Goal: Task Accomplishment & Management: Manage account settings

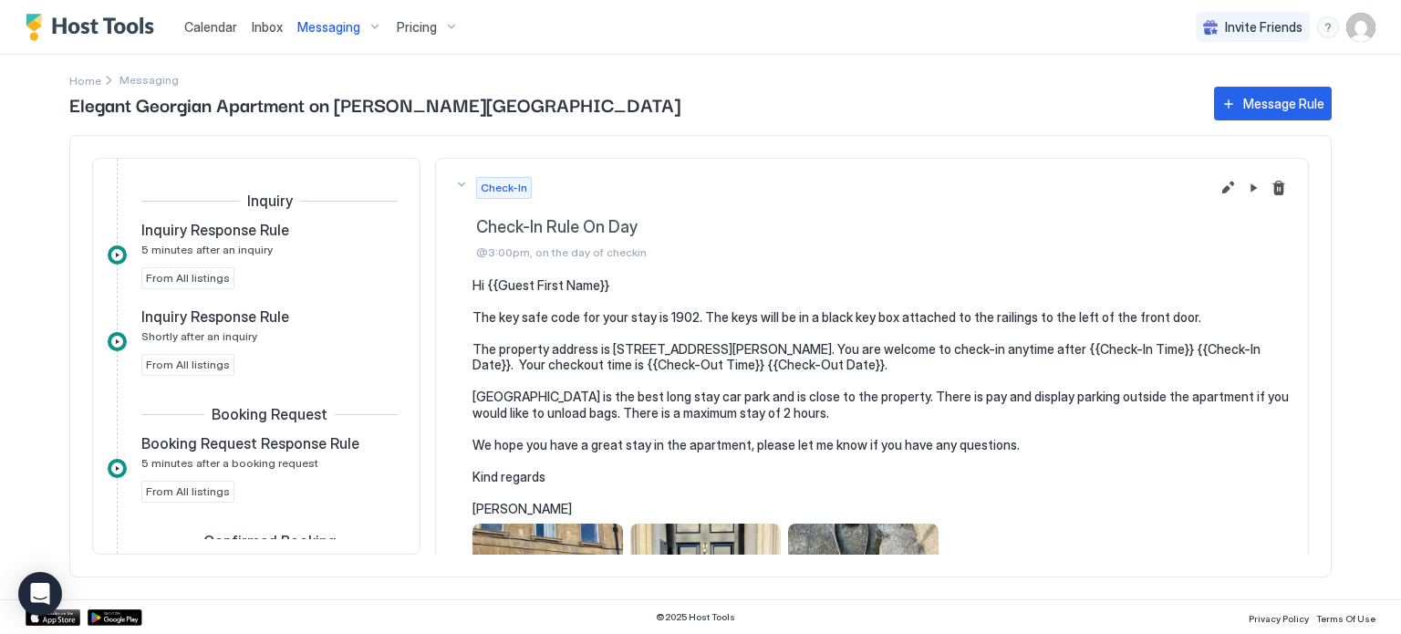
click at [415, 31] on span "Pricing" at bounding box center [417, 27] width 40 height 16
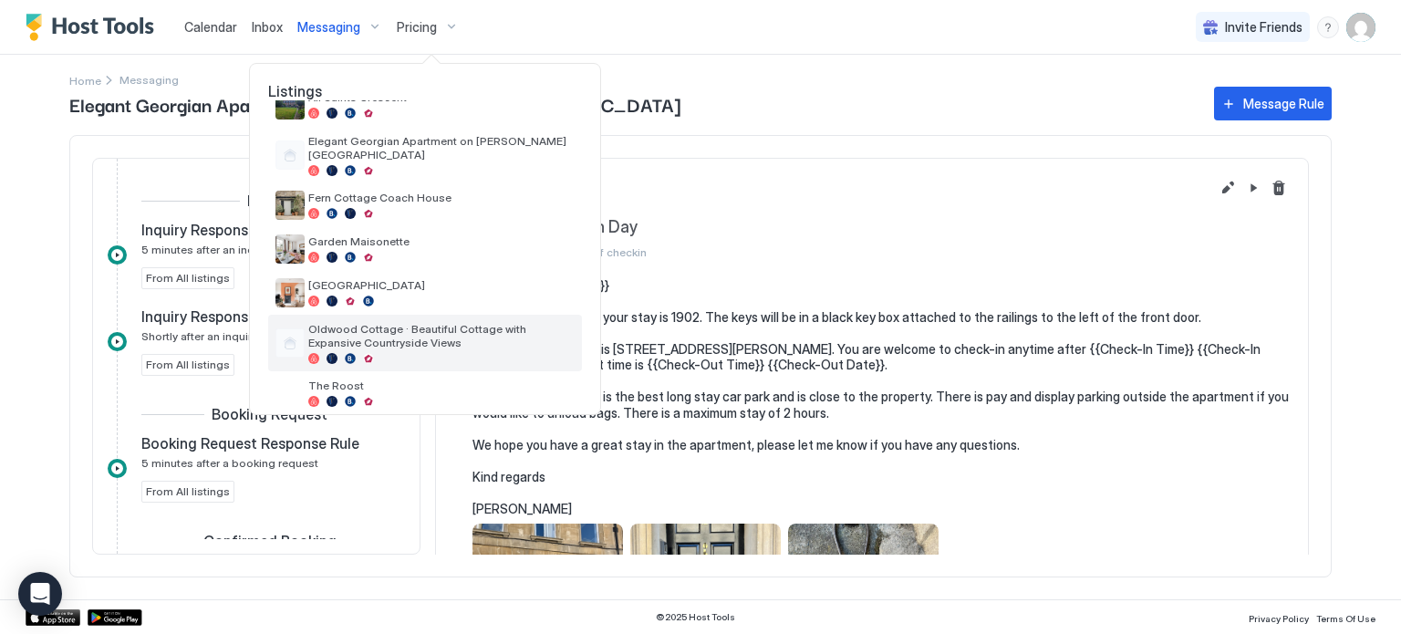
scroll to position [75, 0]
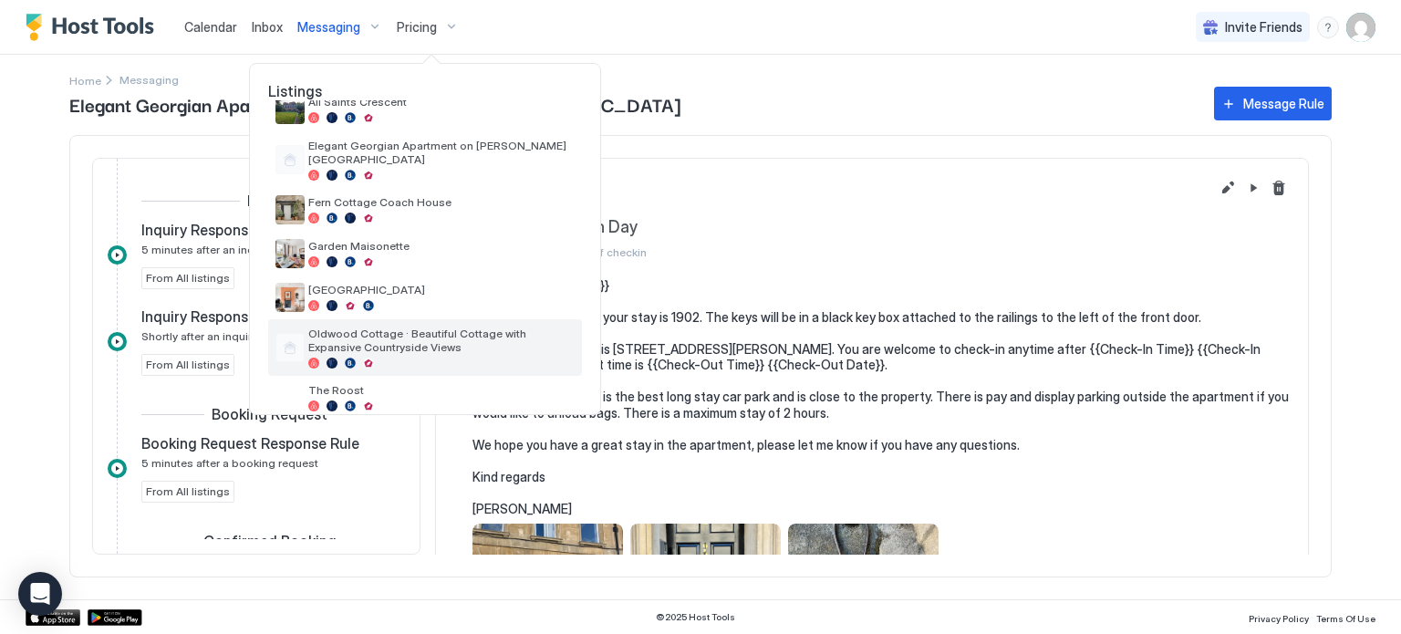
click at [443, 343] on div "Oldwood Cottage · Beautiful Cottage with Expansive Countryside Views" at bounding box center [441, 348] width 266 height 42
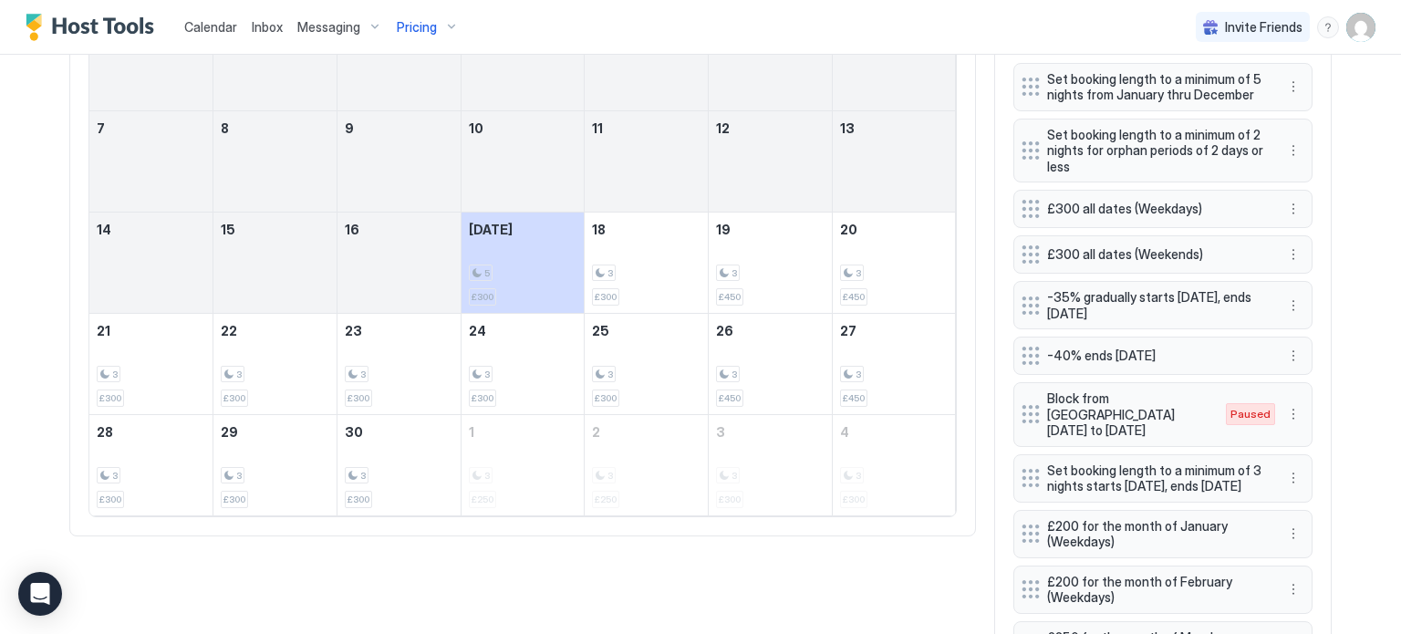
scroll to position [777, 0]
click at [1292, 402] on button "More options" at bounding box center [1293, 413] width 22 height 22
click at [1333, 458] on span "Enable" at bounding box center [1329, 456] width 36 height 14
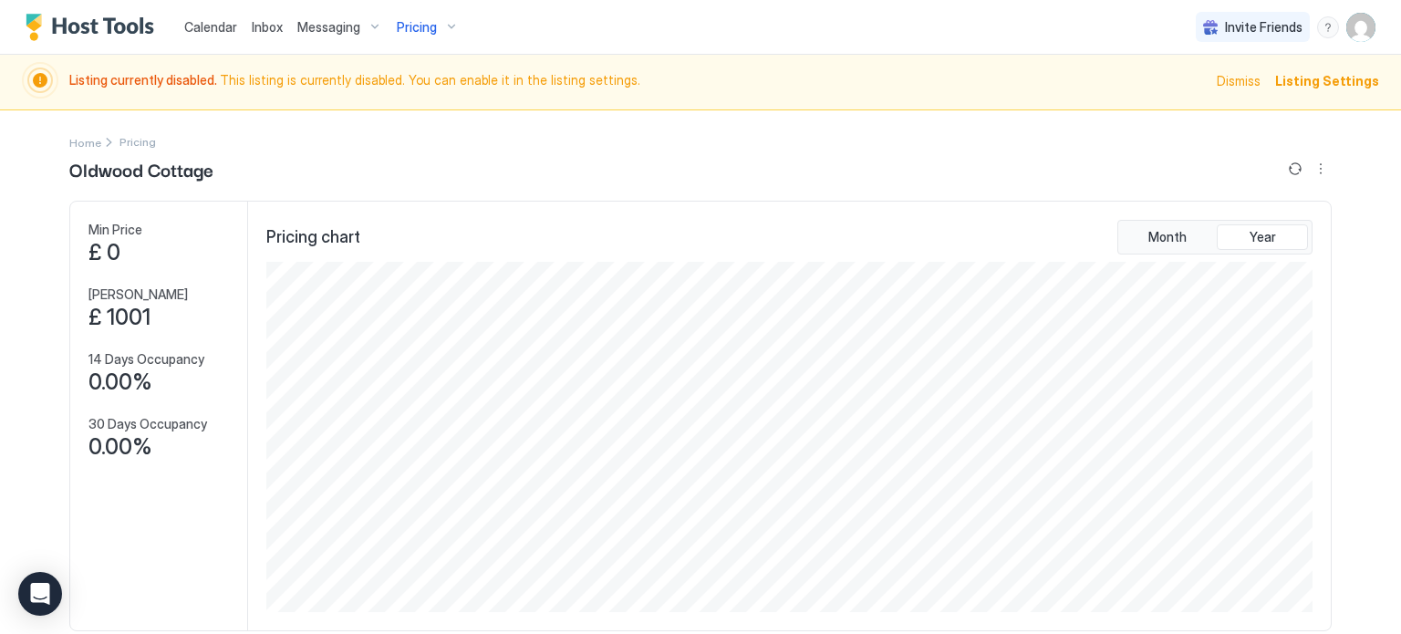
scroll to position [0, 0]
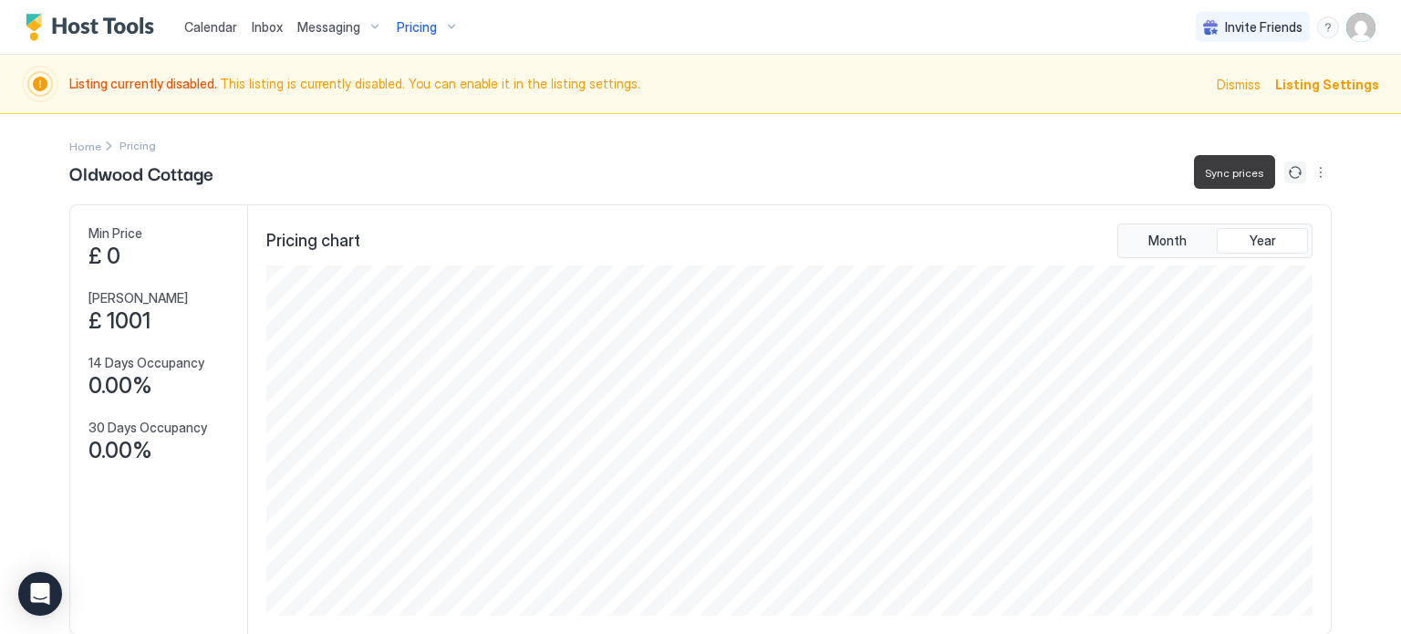
click at [1297, 172] on button "Sync prices" at bounding box center [1295, 172] width 22 height 22
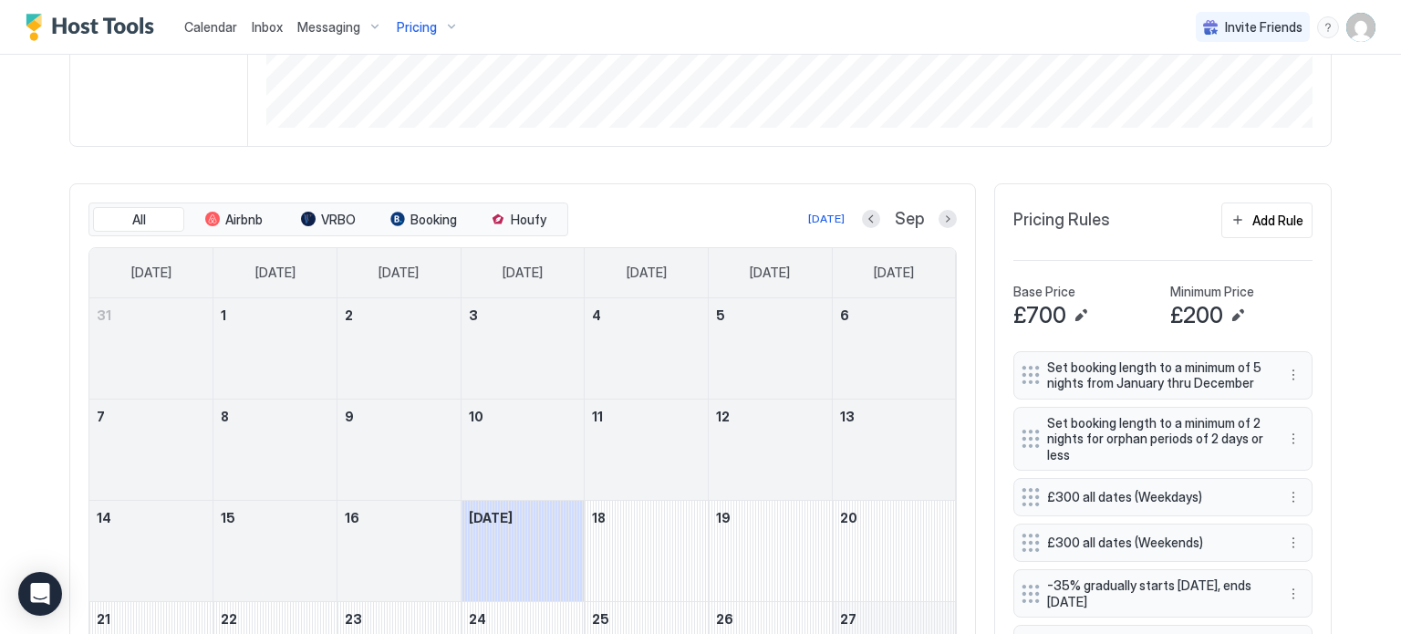
scroll to position [482, 0]
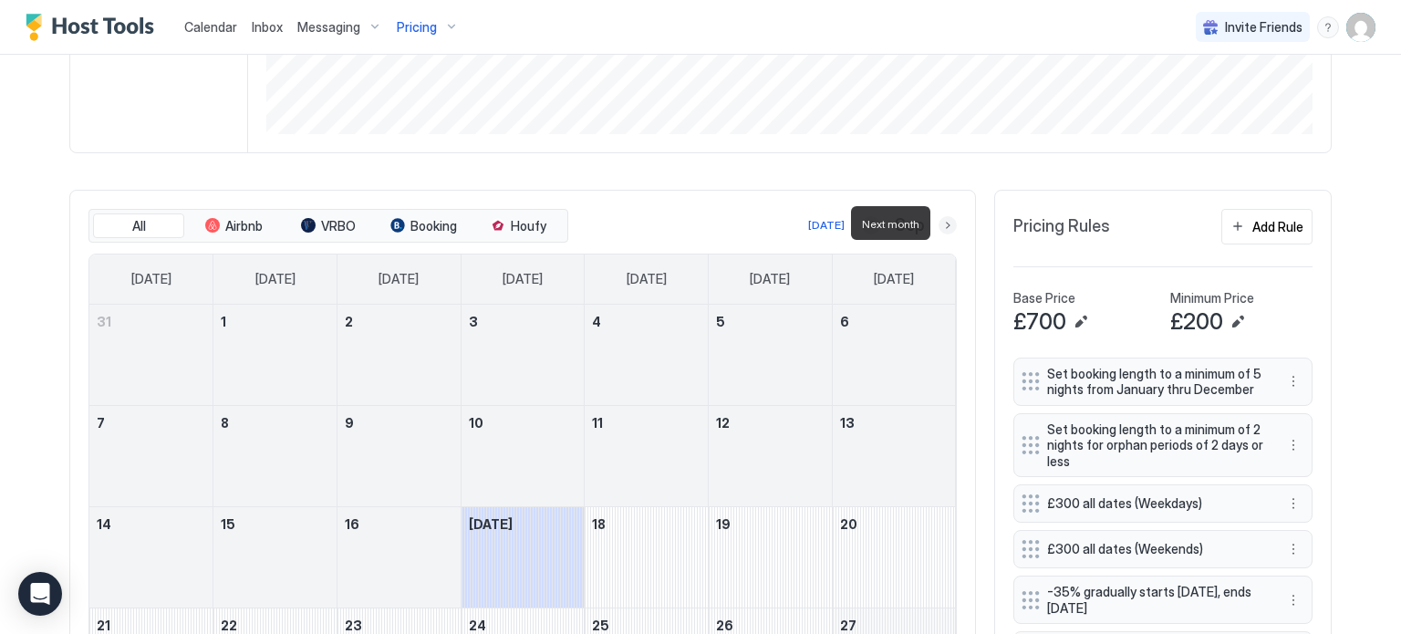
click at [948, 227] on button "Next month" at bounding box center [948, 225] width 18 height 18
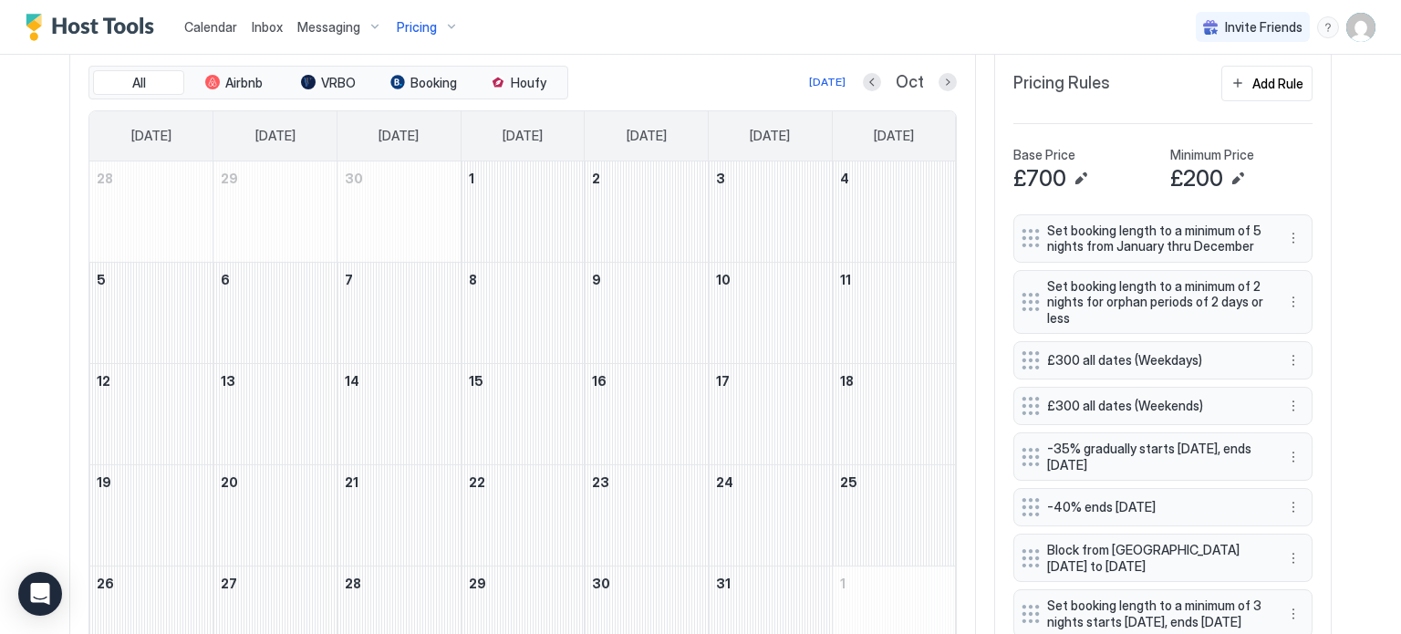
scroll to position [597, 0]
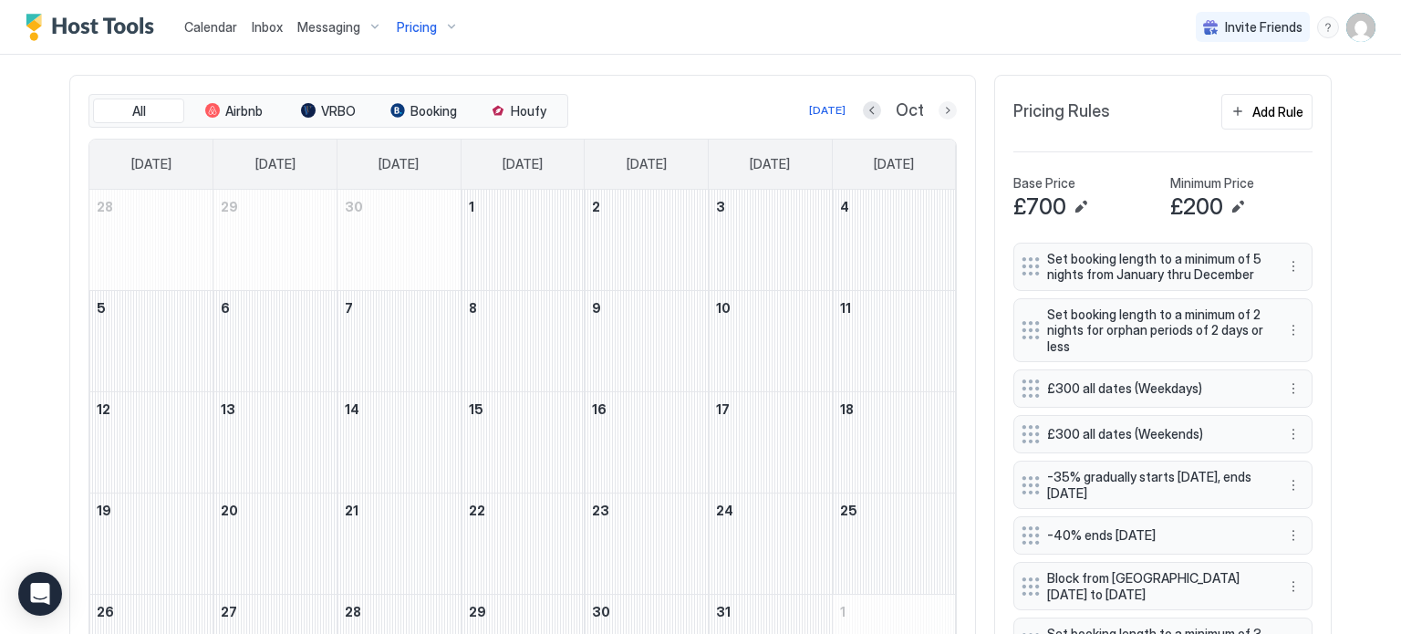
click at [944, 114] on button "Next month" at bounding box center [948, 110] width 18 height 18
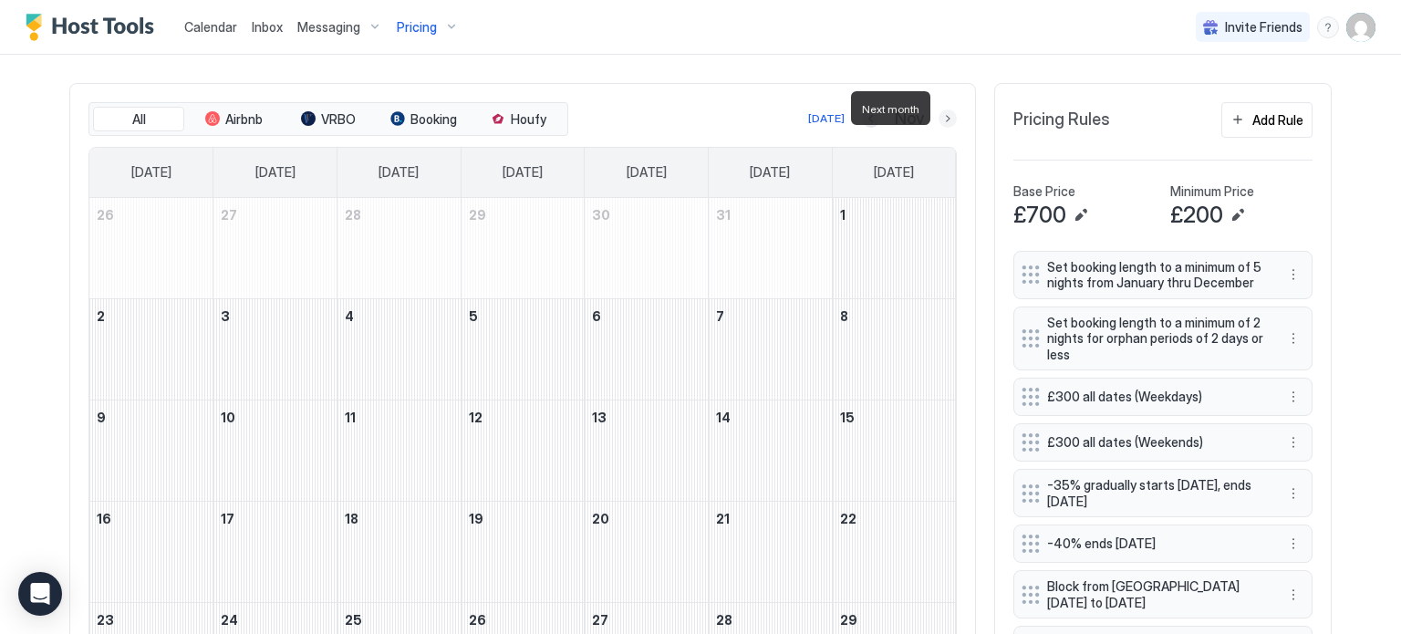
scroll to position [587, 0]
click at [944, 114] on button "Next month" at bounding box center [948, 119] width 18 height 18
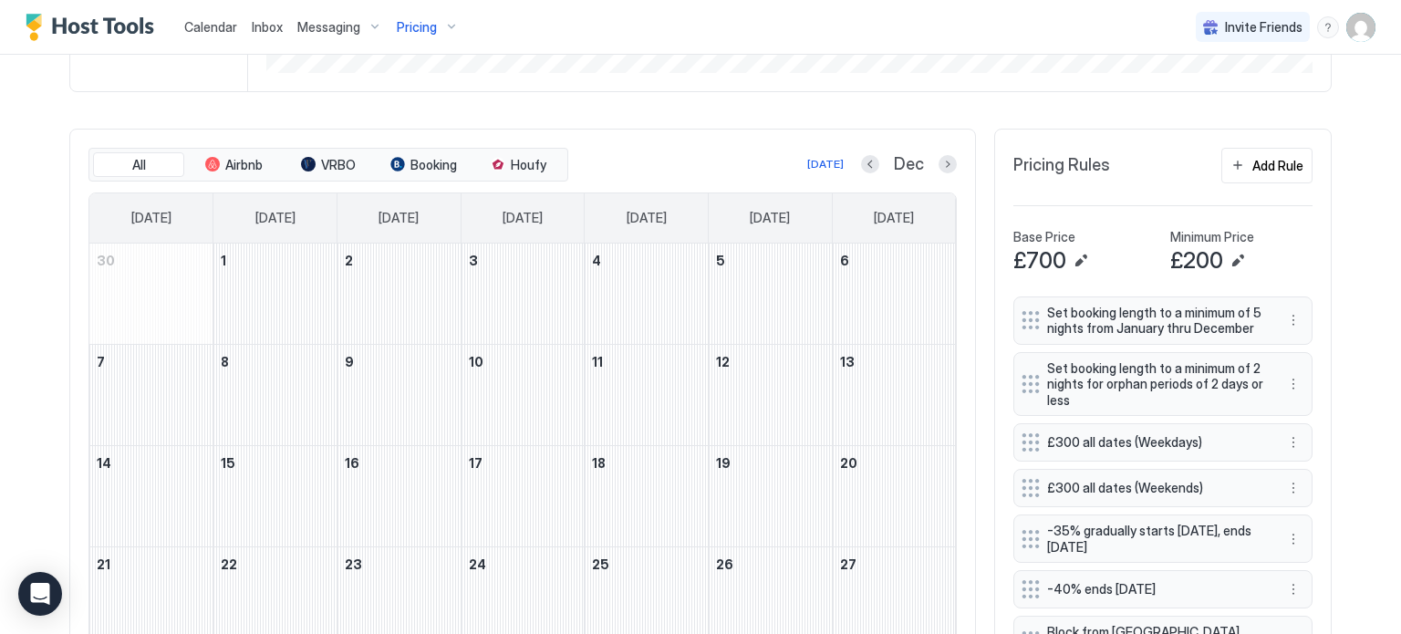
scroll to position [540, 0]
click at [946, 158] on button "Next month" at bounding box center [948, 167] width 18 height 18
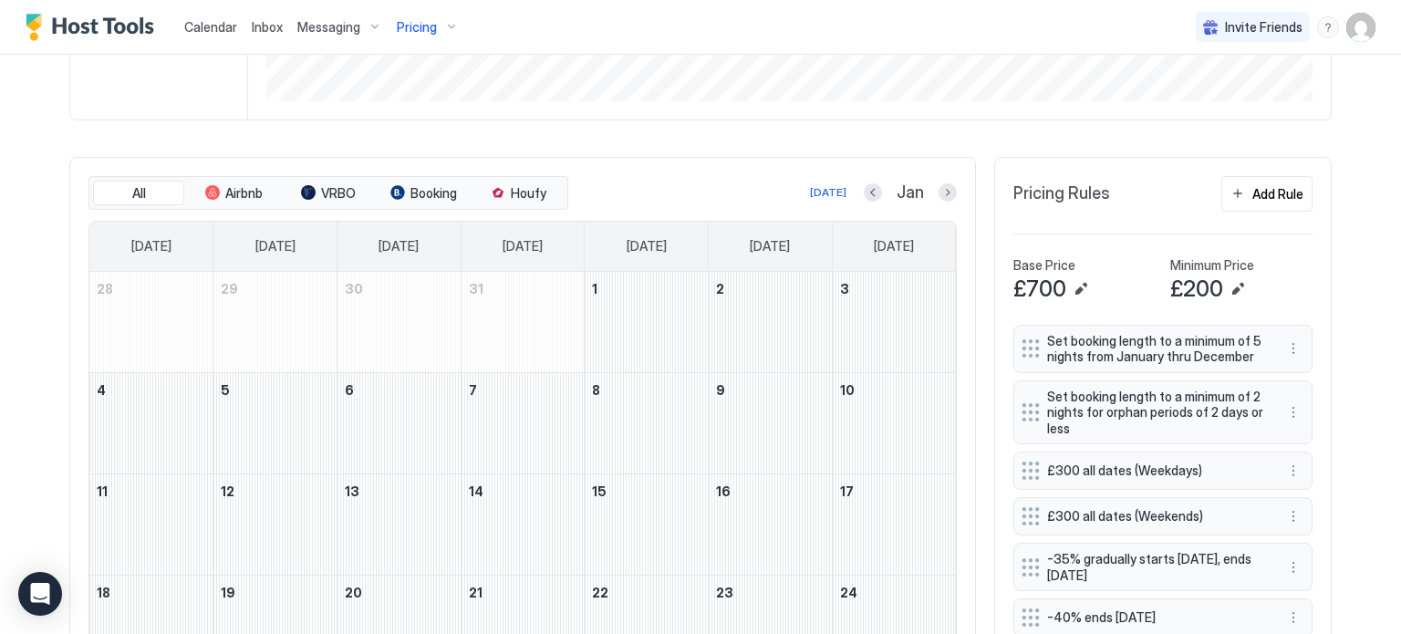
scroll to position [511, 0]
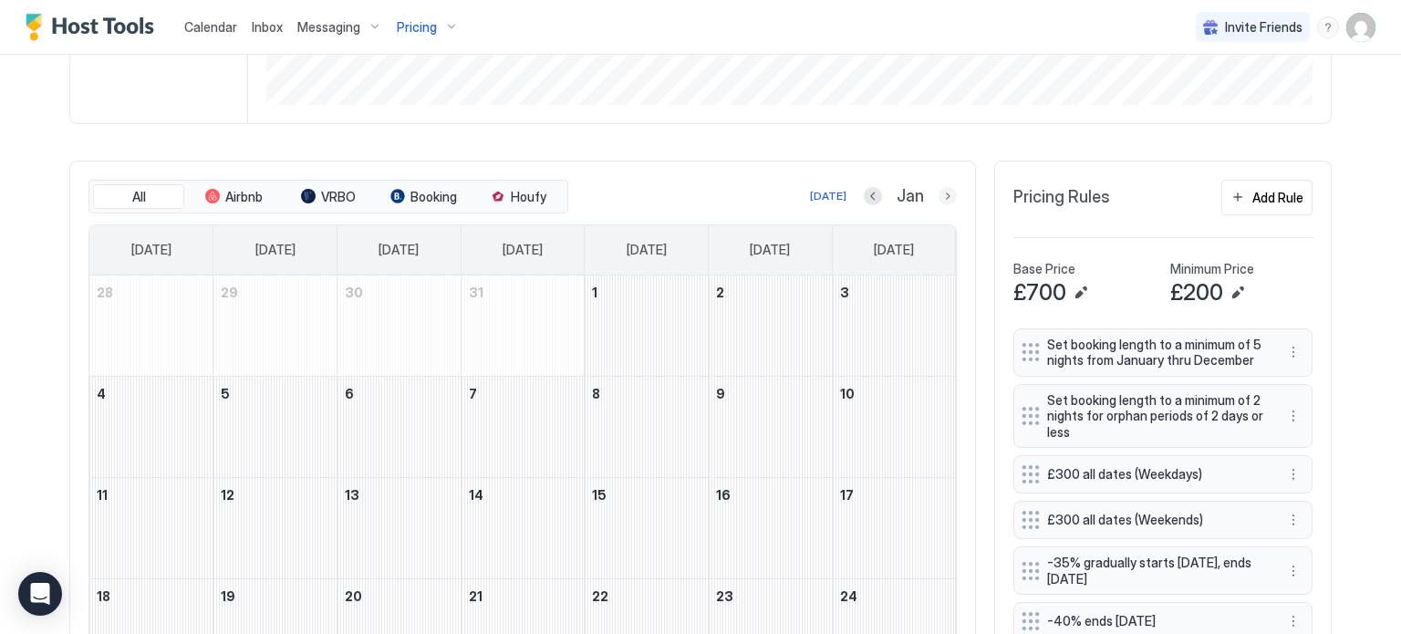
click at [947, 192] on button "Next month" at bounding box center [948, 196] width 18 height 18
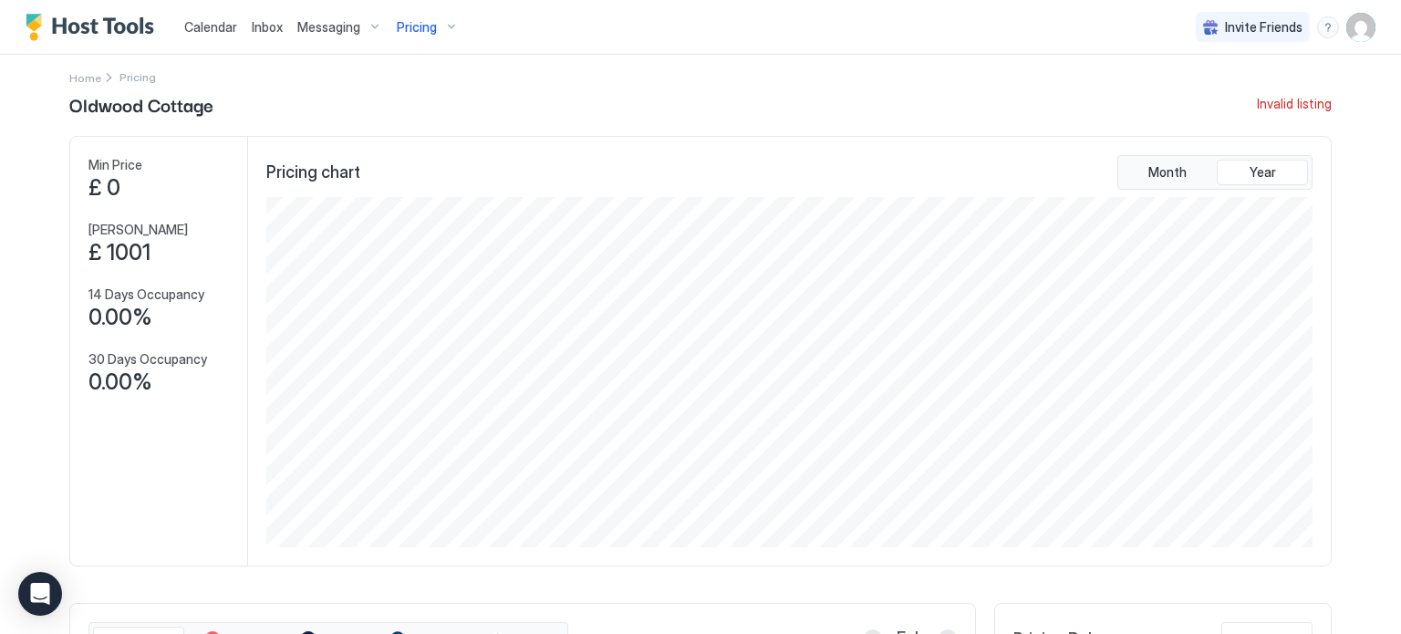
scroll to position [0, 0]
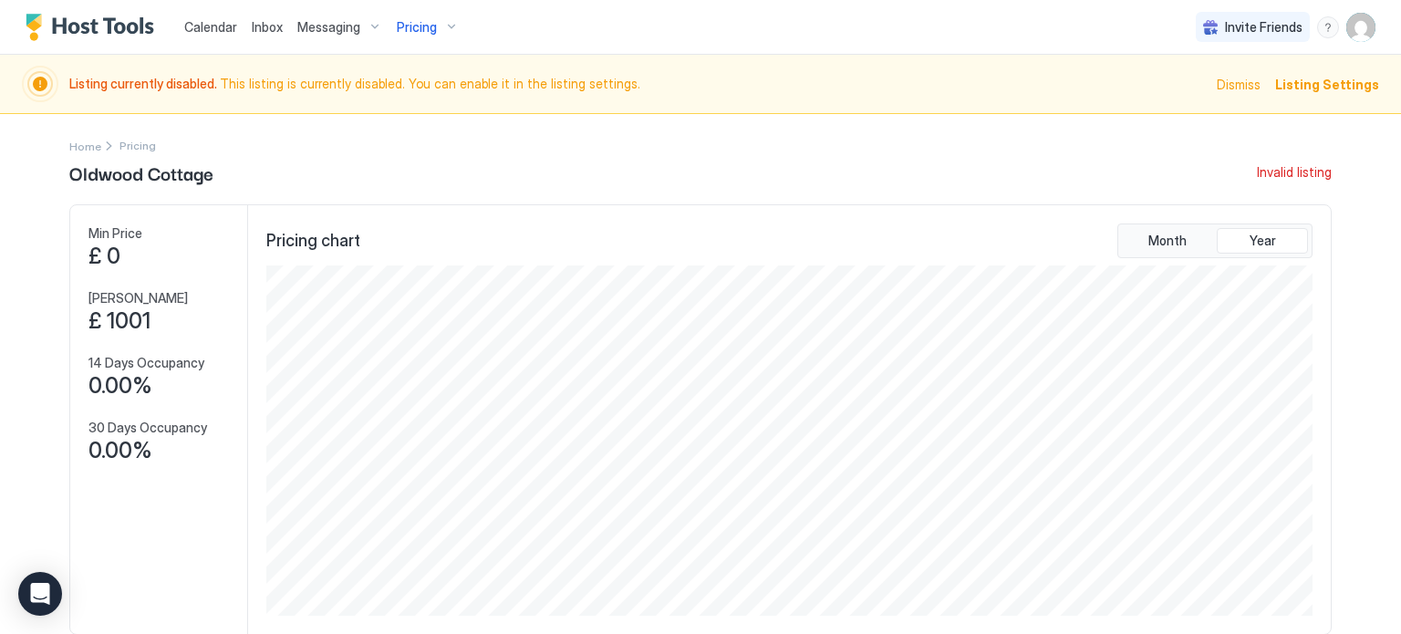
click at [1360, 35] on img "User profile" at bounding box center [1360, 27] width 29 height 29
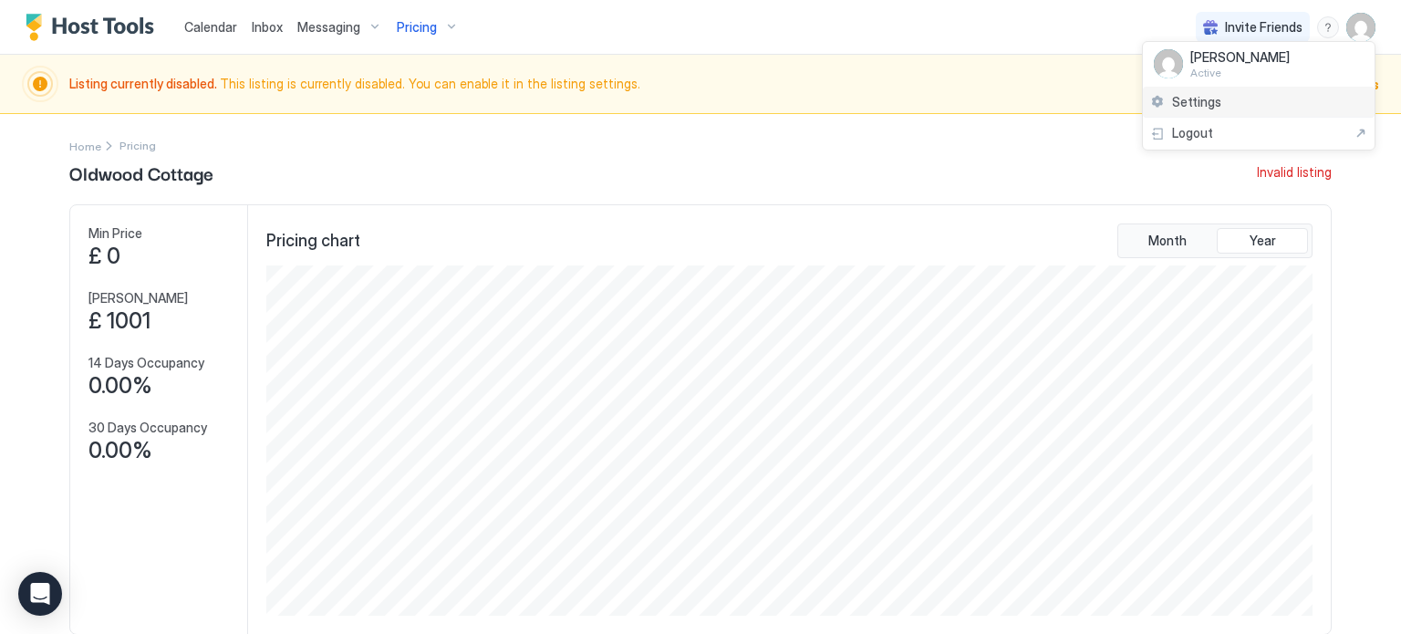
click at [1267, 95] on div "Settings" at bounding box center [1259, 103] width 232 height 32
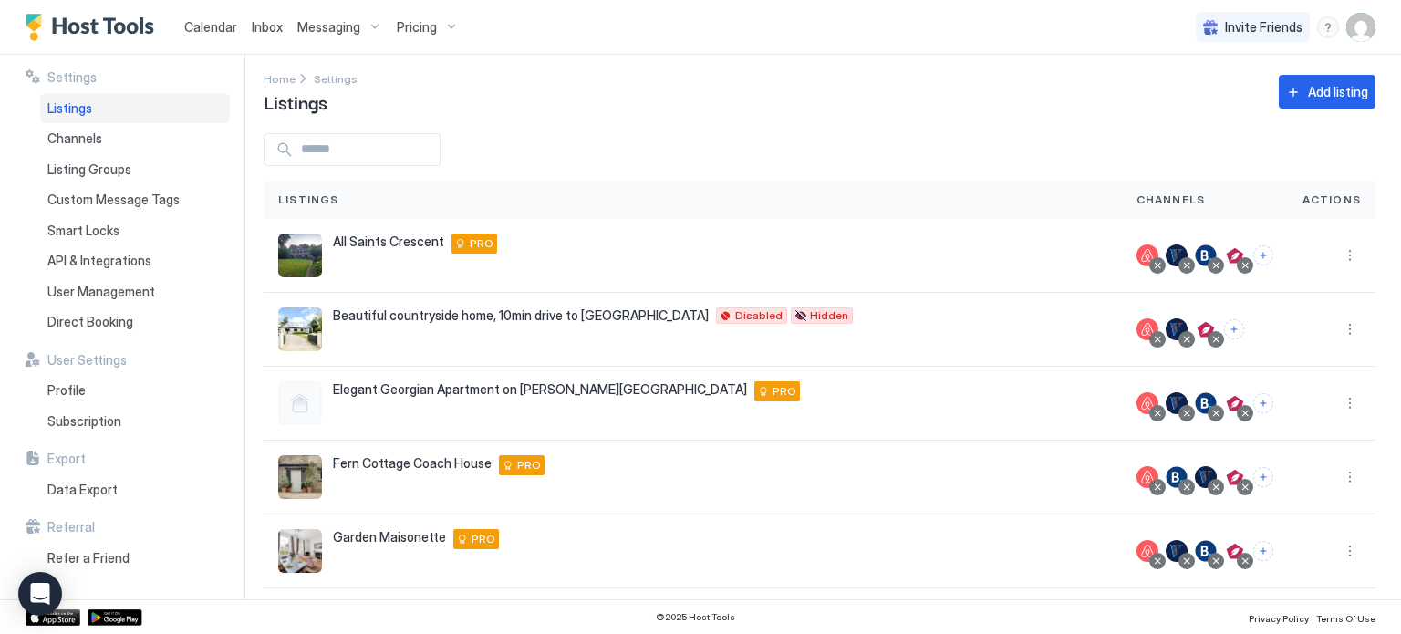
scroll to position [9, 0]
click at [130, 289] on span "User Management" at bounding box center [101, 292] width 108 height 16
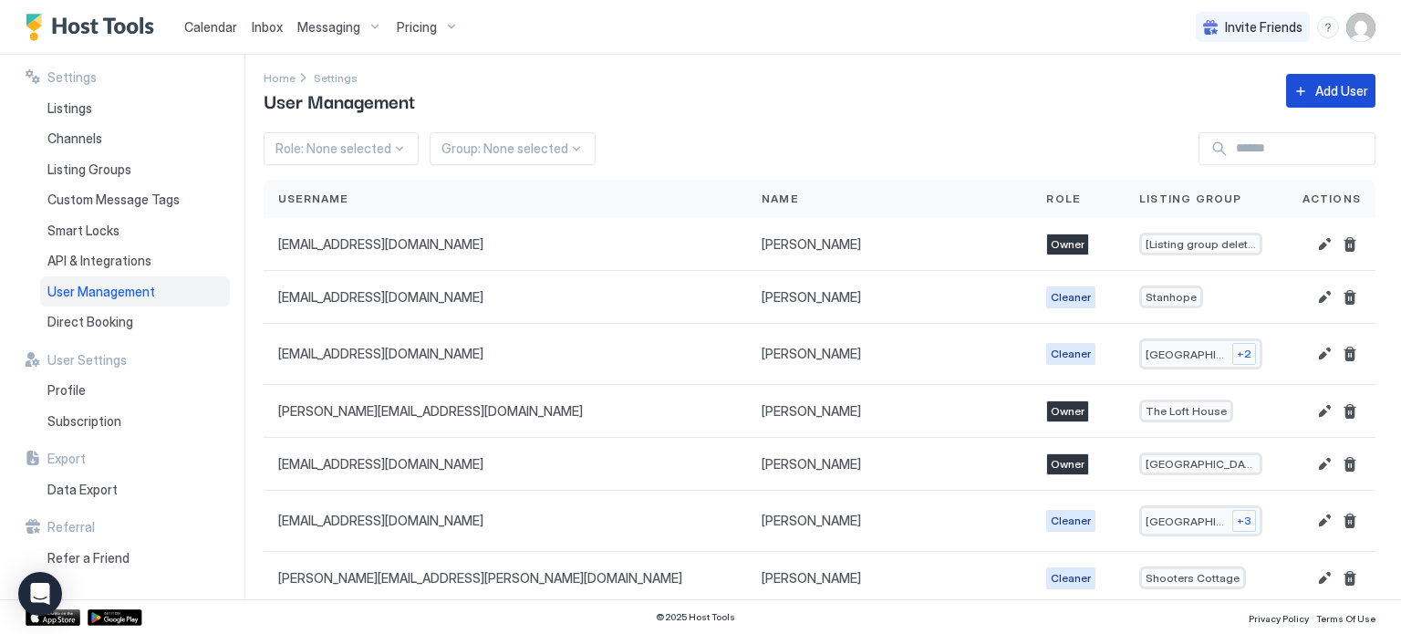
click at [1318, 89] on div "Add User" at bounding box center [1341, 90] width 53 height 19
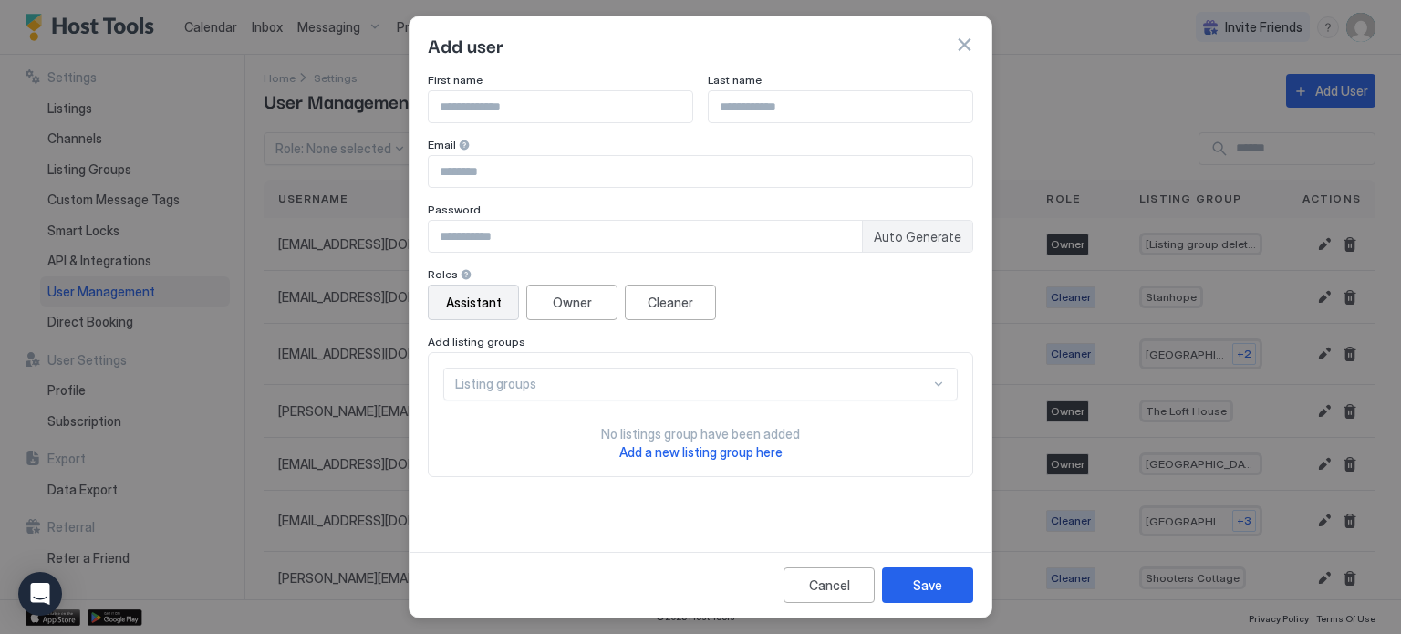
click at [599, 180] on input "Input Field" at bounding box center [701, 171] width 544 height 31
paste input "**********"
type input "**********"
click at [559, 233] on input "Input Field" at bounding box center [645, 236] width 433 height 31
type input "**********"
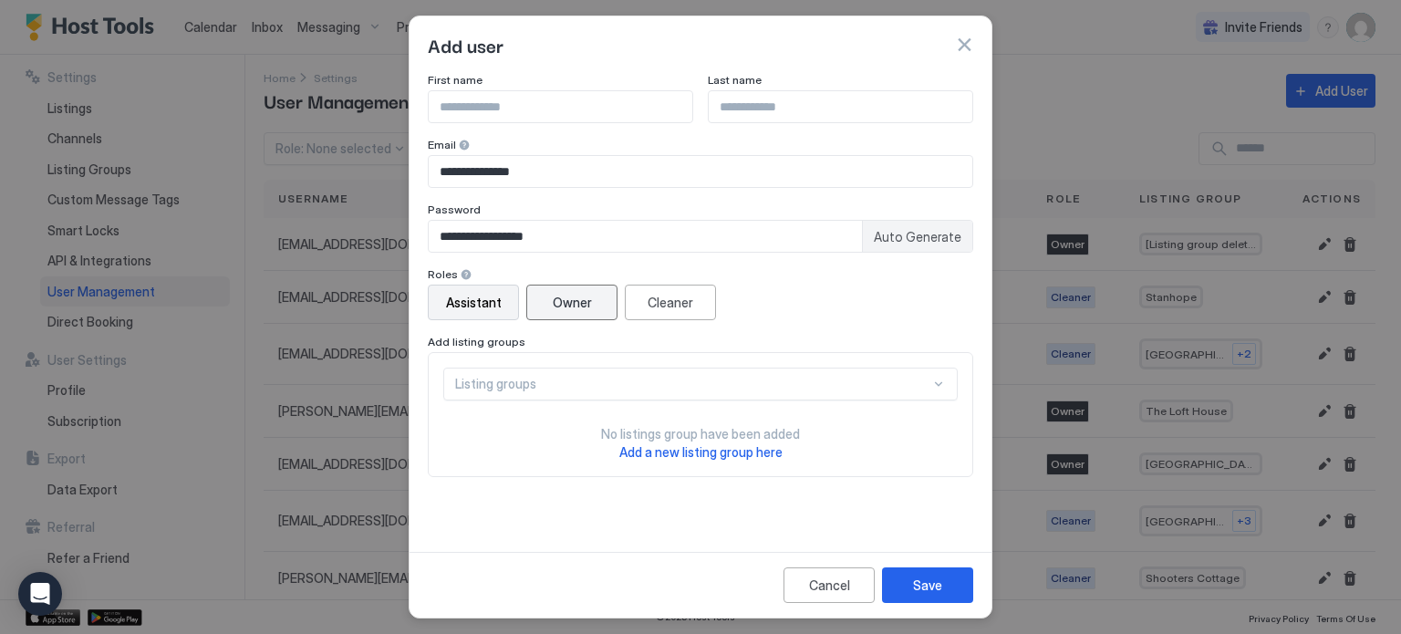
click at [559, 310] on div "Owner" at bounding box center [572, 302] width 39 height 19
click at [794, 394] on div "Listing groups" at bounding box center [700, 384] width 514 height 33
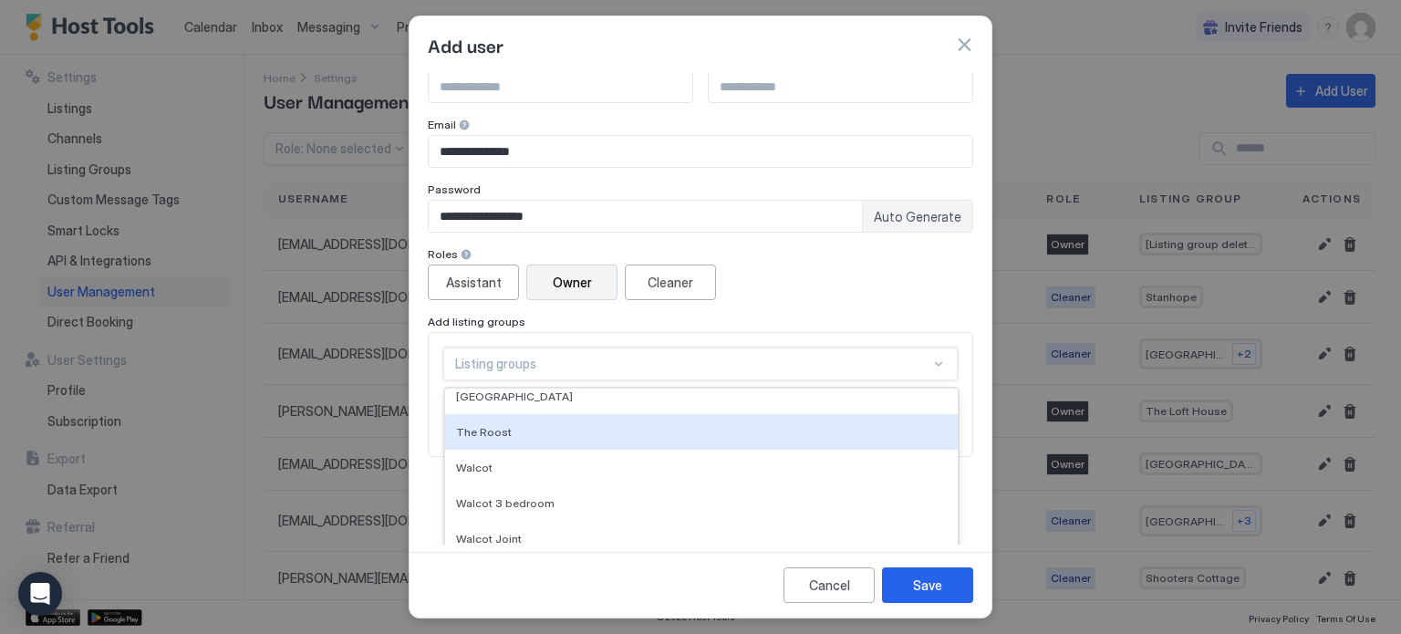
scroll to position [17, 0]
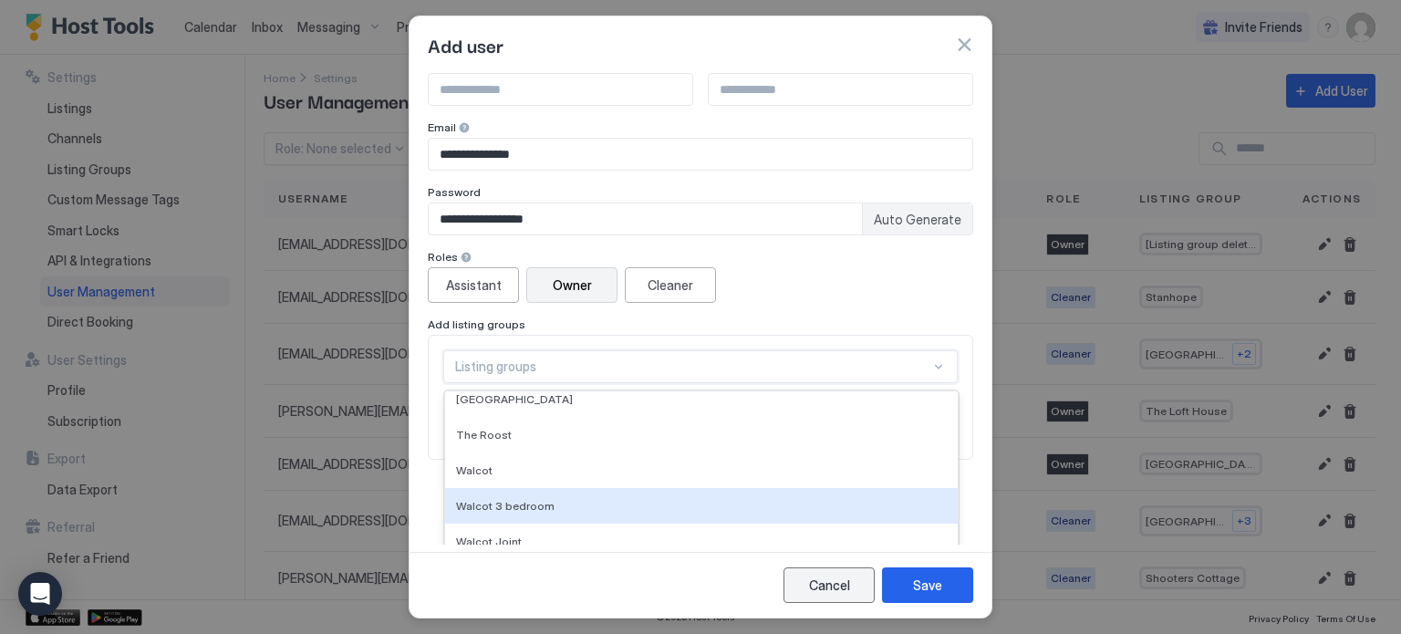
click at [835, 588] on div "Cancel" at bounding box center [829, 585] width 41 height 19
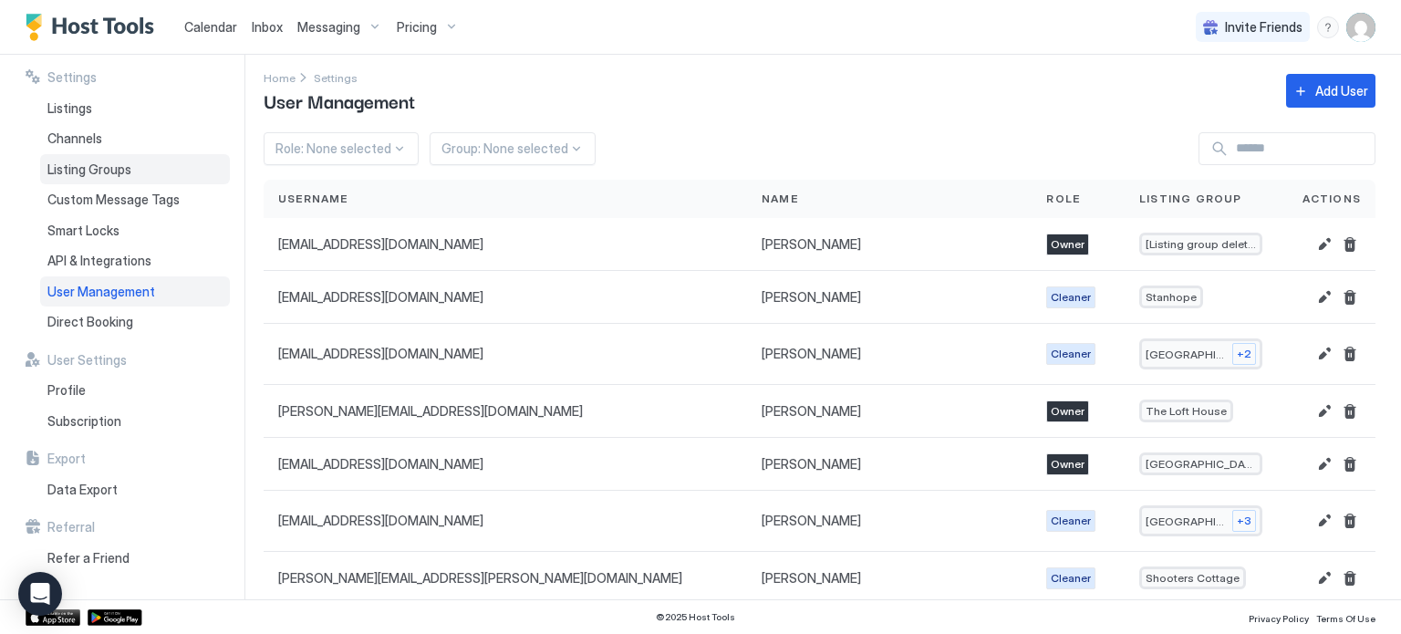
click at [133, 171] on div "Listing Groups" at bounding box center [135, 169] width 190 height 31
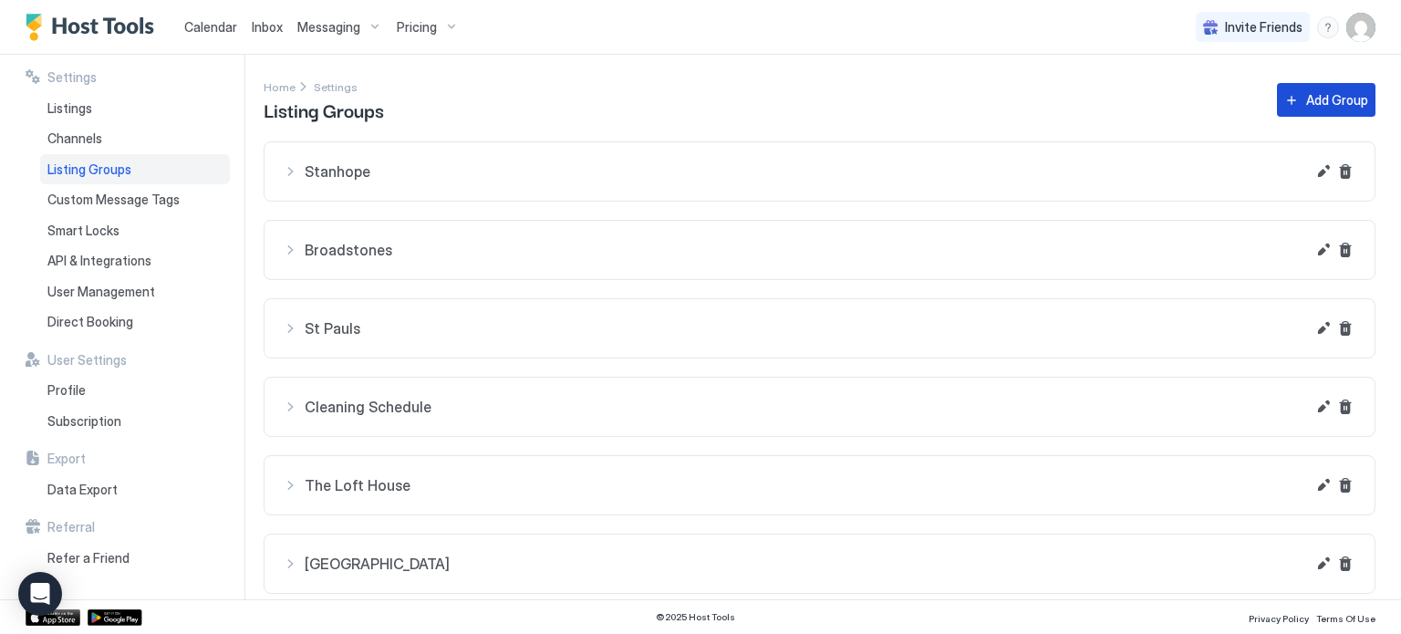
click at [1308, 105] on div "Add Group" at bounding box center [1337, 99] width 62 height 19
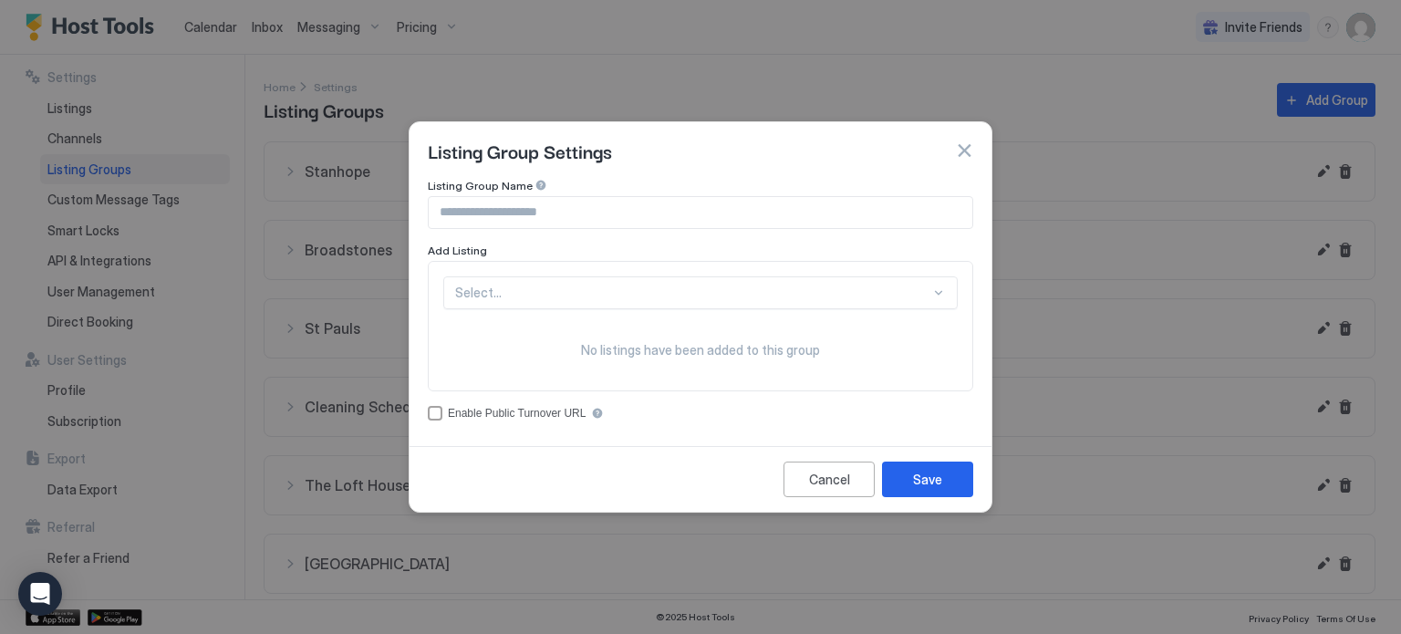
click at [656, 221] on input "Input Field" at bounding box center [701, 212] width 544 height 31
type input "*"
type input "**********"
click at [582, 297] on div "Select..." at bounding box center [700, 292] width 514 height 33
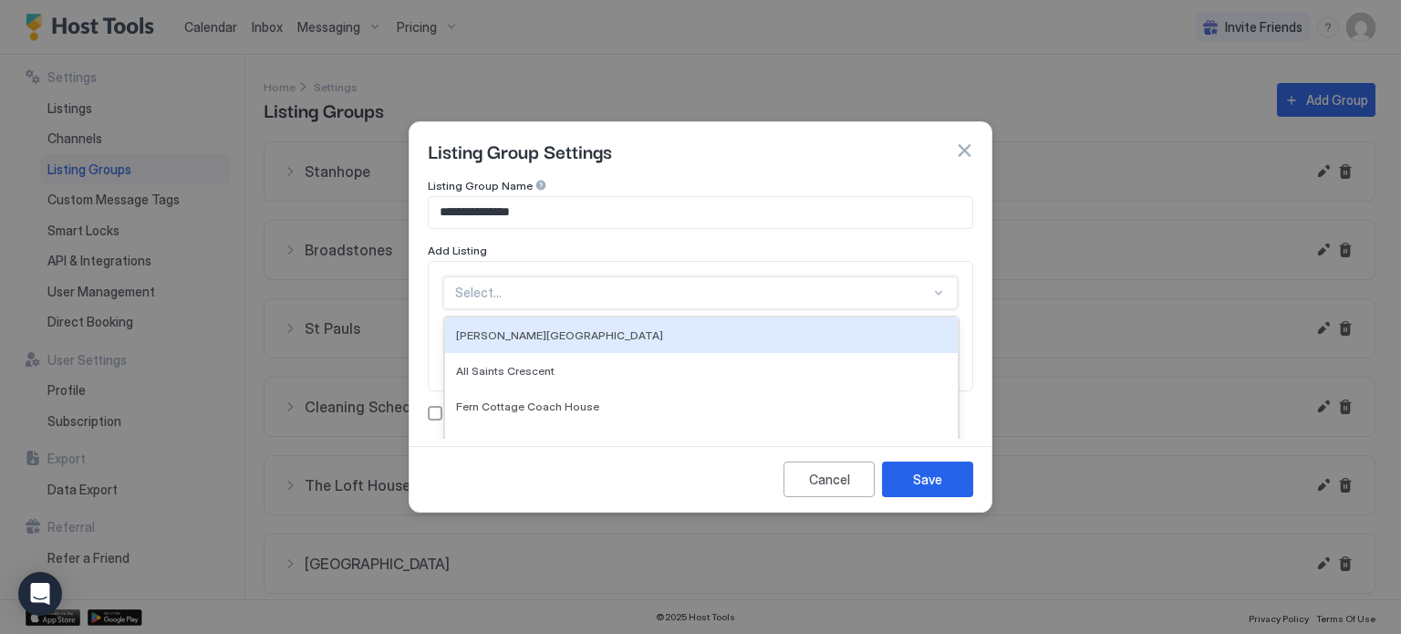
scroll to position [52, 0]
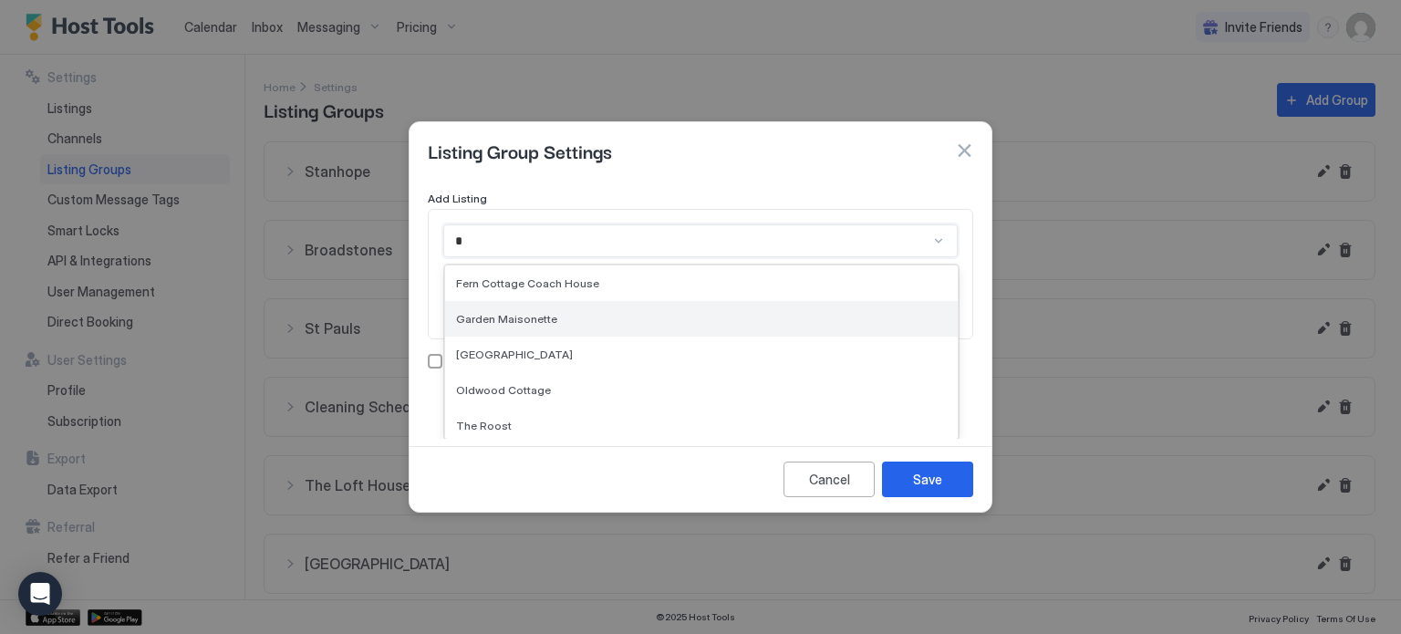
type input "**"
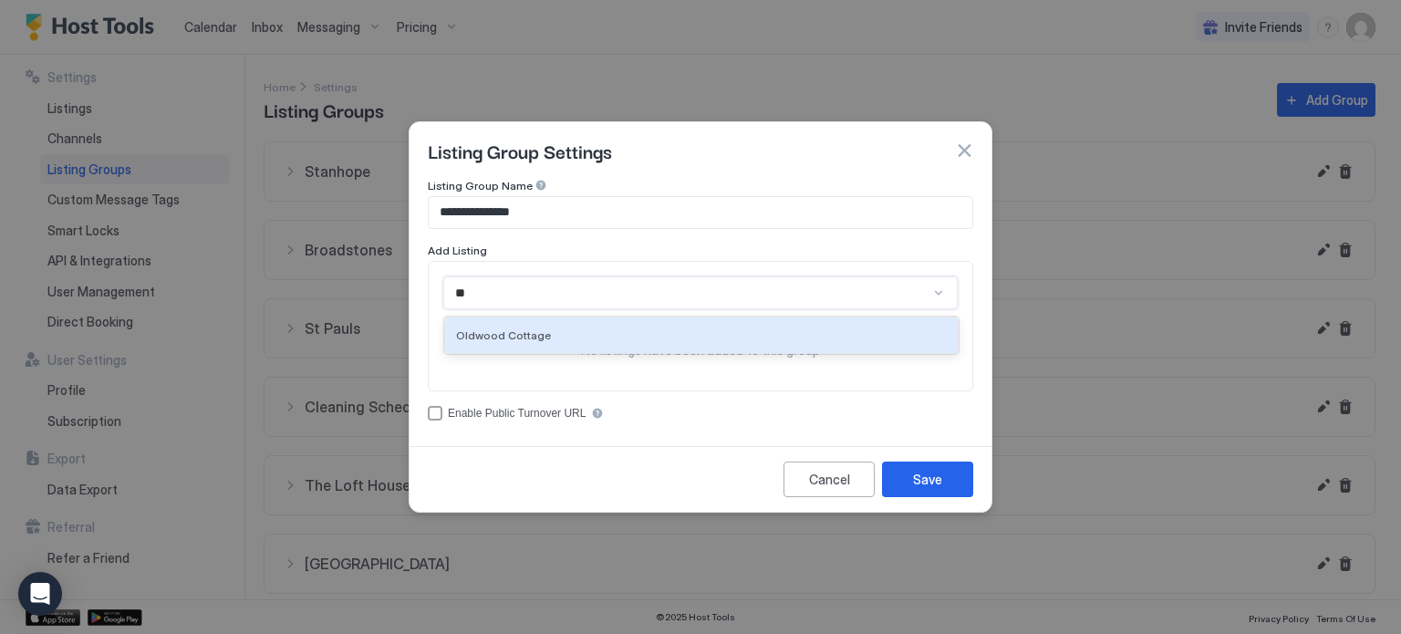
scroll to position [0, 0]
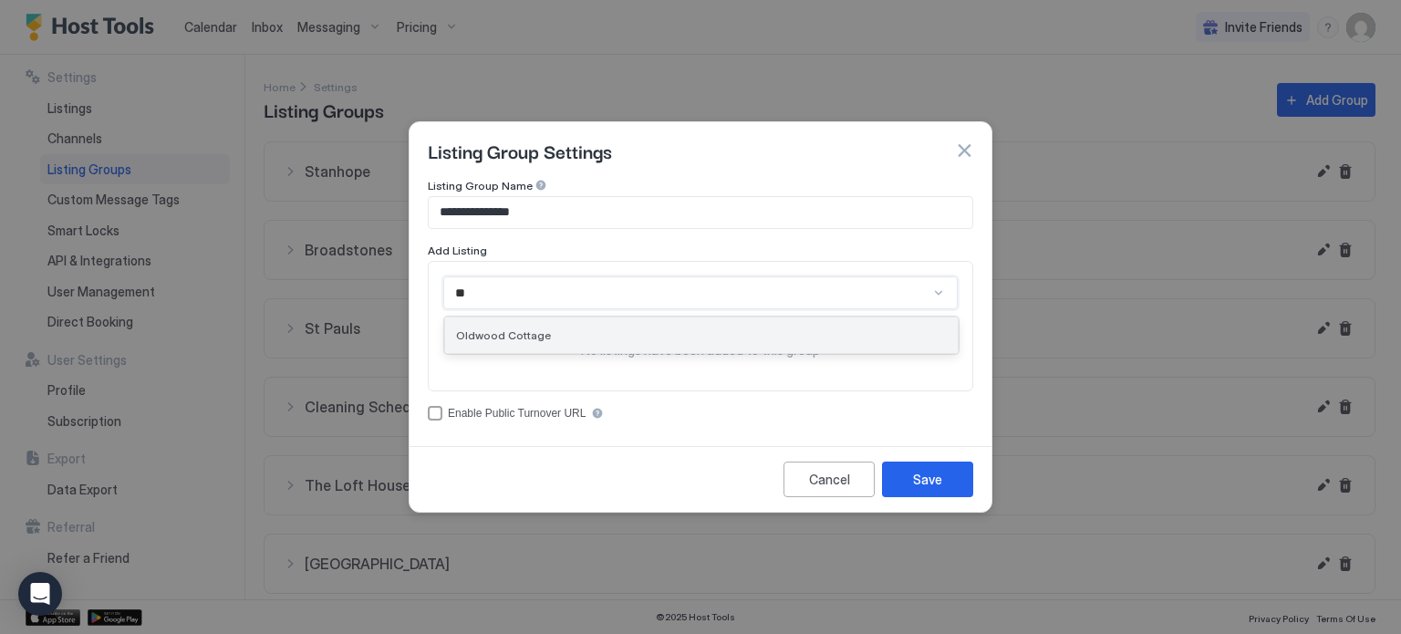
click at [715, 329] on div "Oldwood Cottage" at bounding box center [701, 335] width 491 height 14
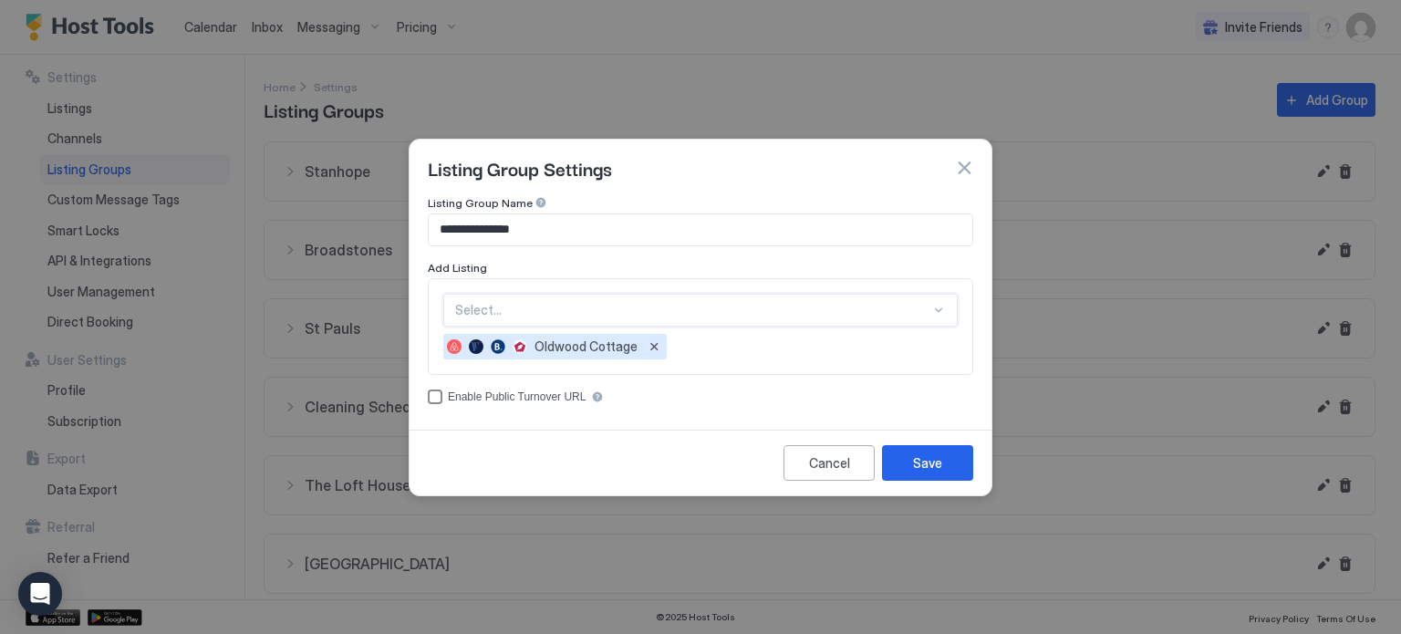
click at [432, 397] on div "accessCode" at bounding box center [435, 396] width 15 height 15
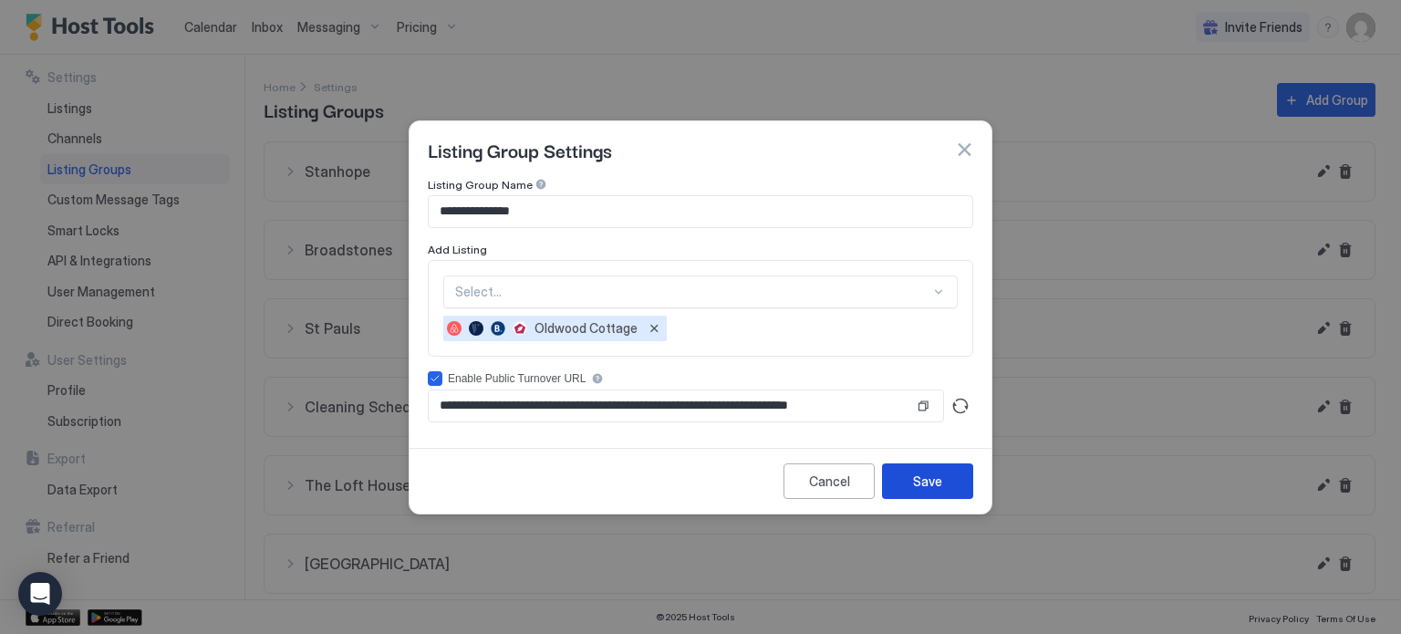
click at [920, 476] on div "Save" at bounding box center [927, 481] width 29 height 19
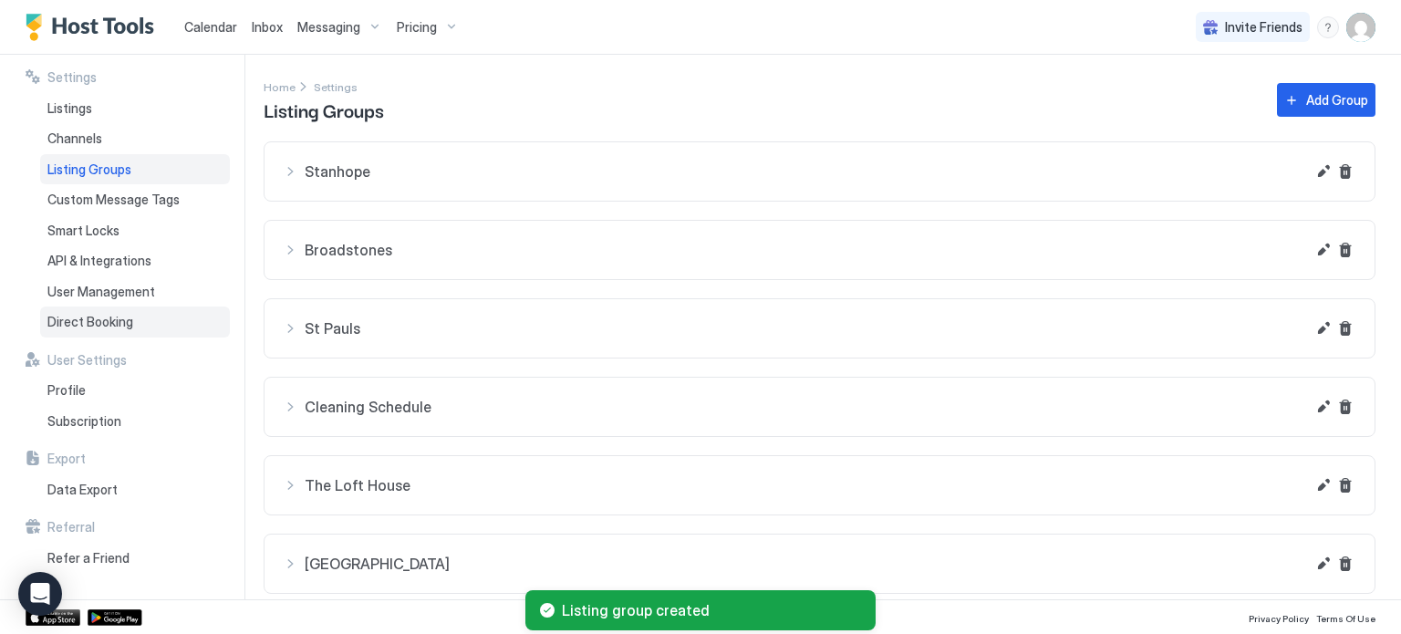
click at [144, 316] on div "Direct Booking" at bounding box center [135, 321] width 190 height 31
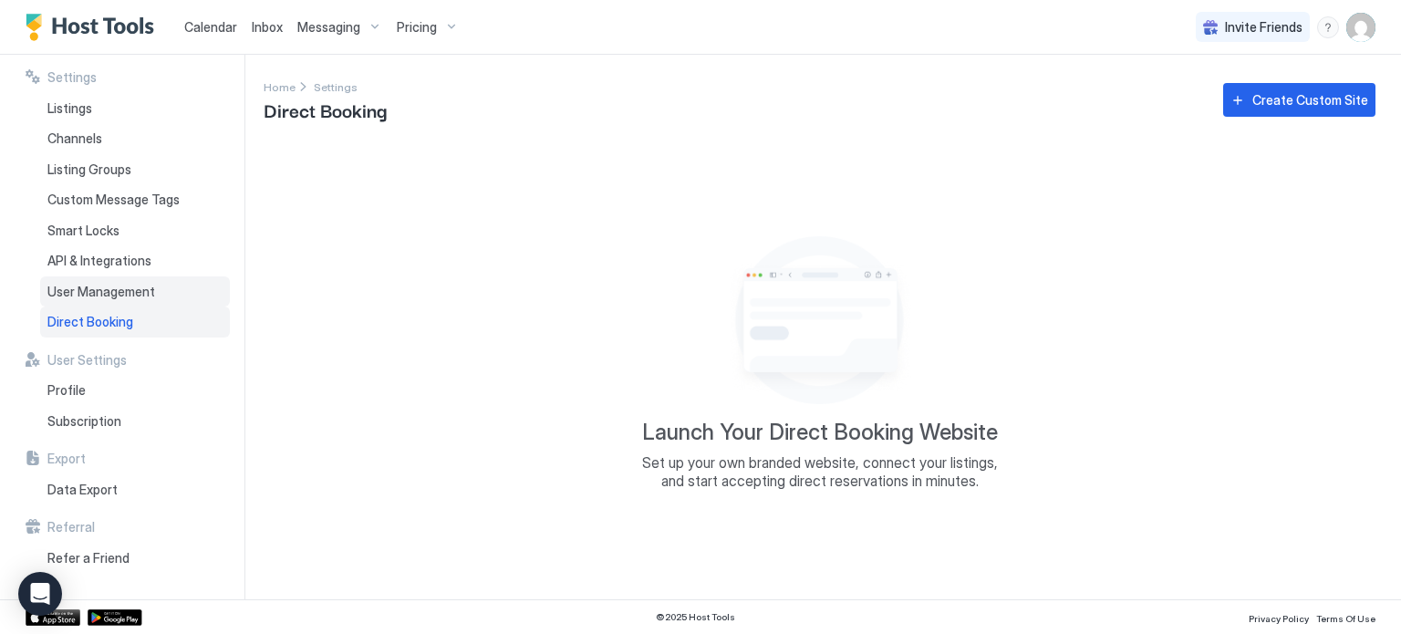
click at [112, 289] on span "User Management" at bounding box center [101, 292] width 108 height 16
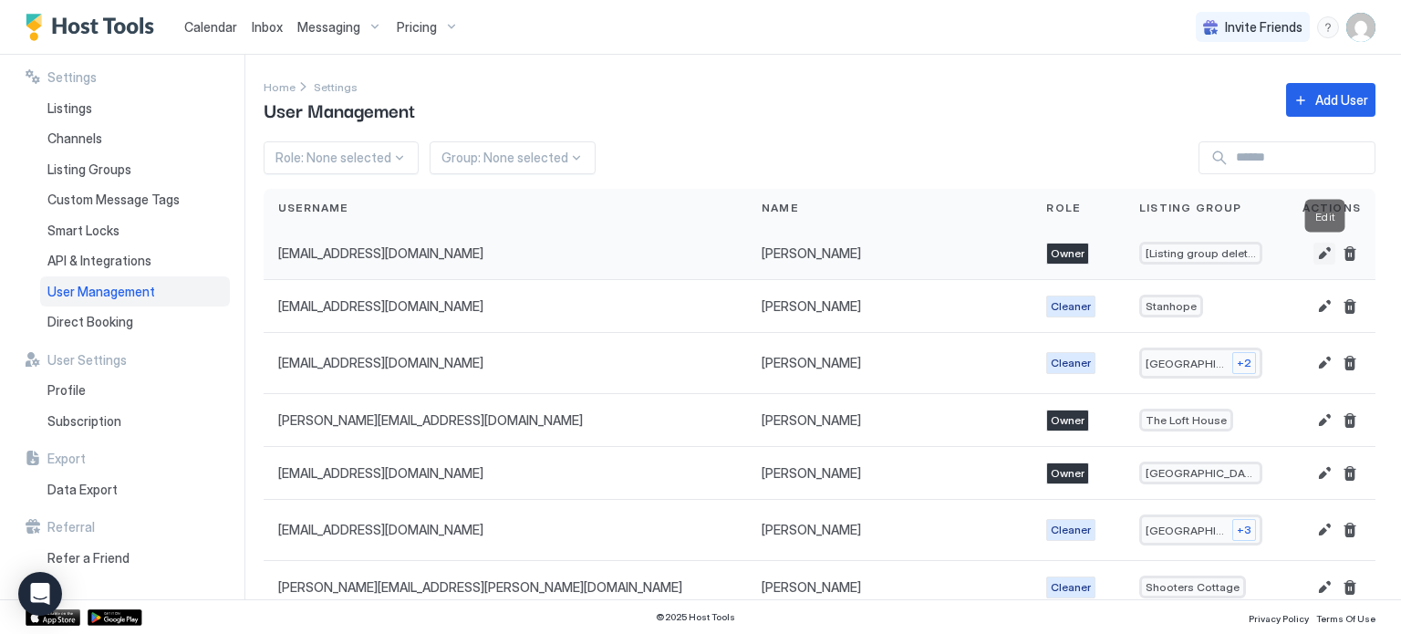
click at [1323, 254] on button "Edit" at bounding box center [1324, 254] width 22 height 22
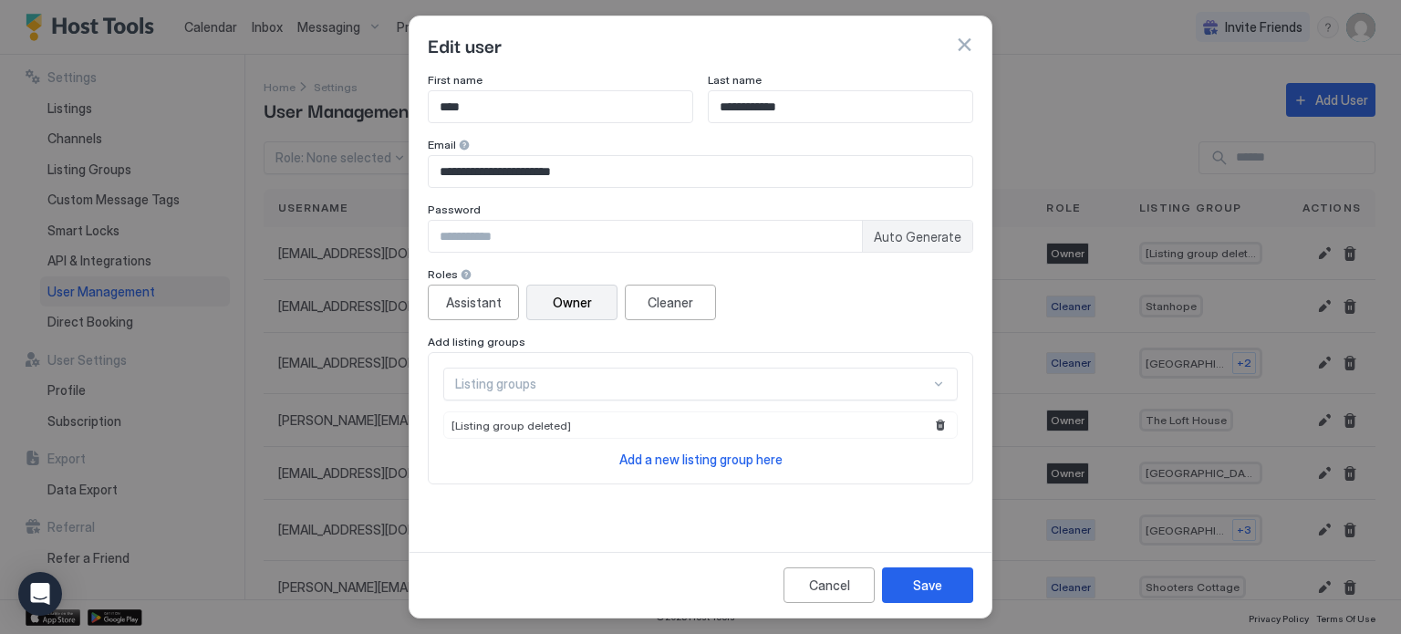
click at [689, 384] on div "Listing groups" at bounding box center [700, 384] width 514 height 33
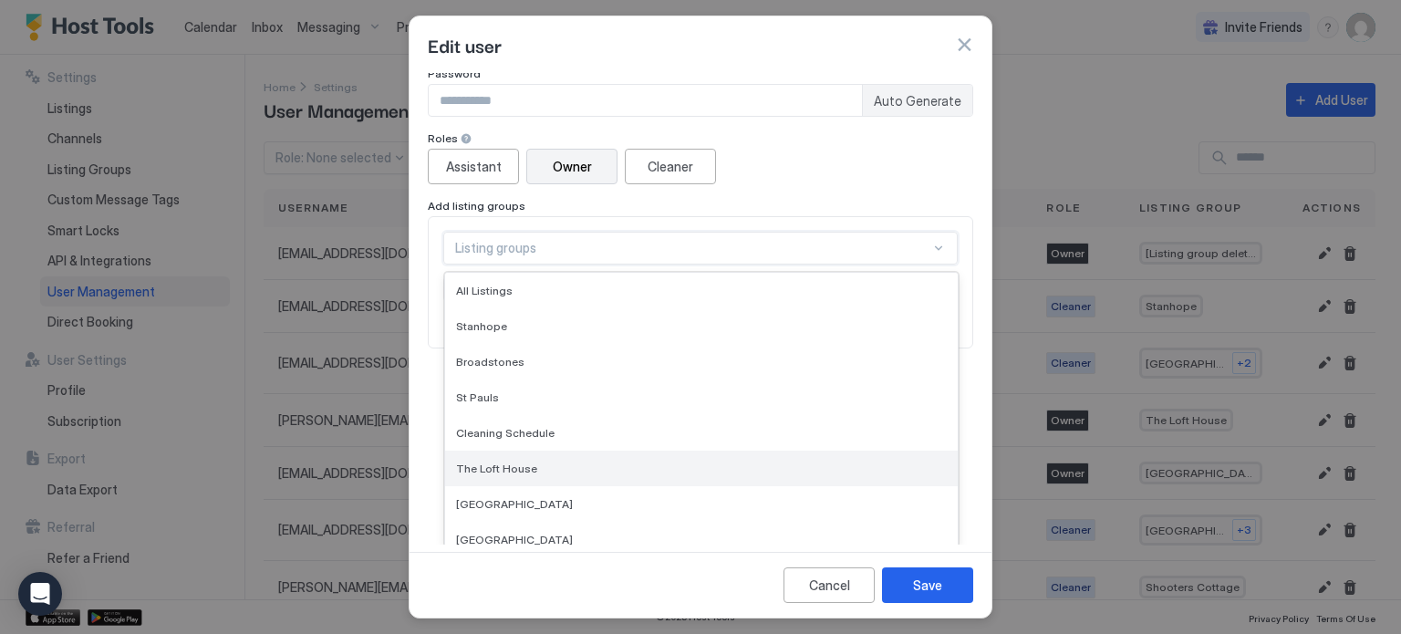
scroll to position [438, 0]
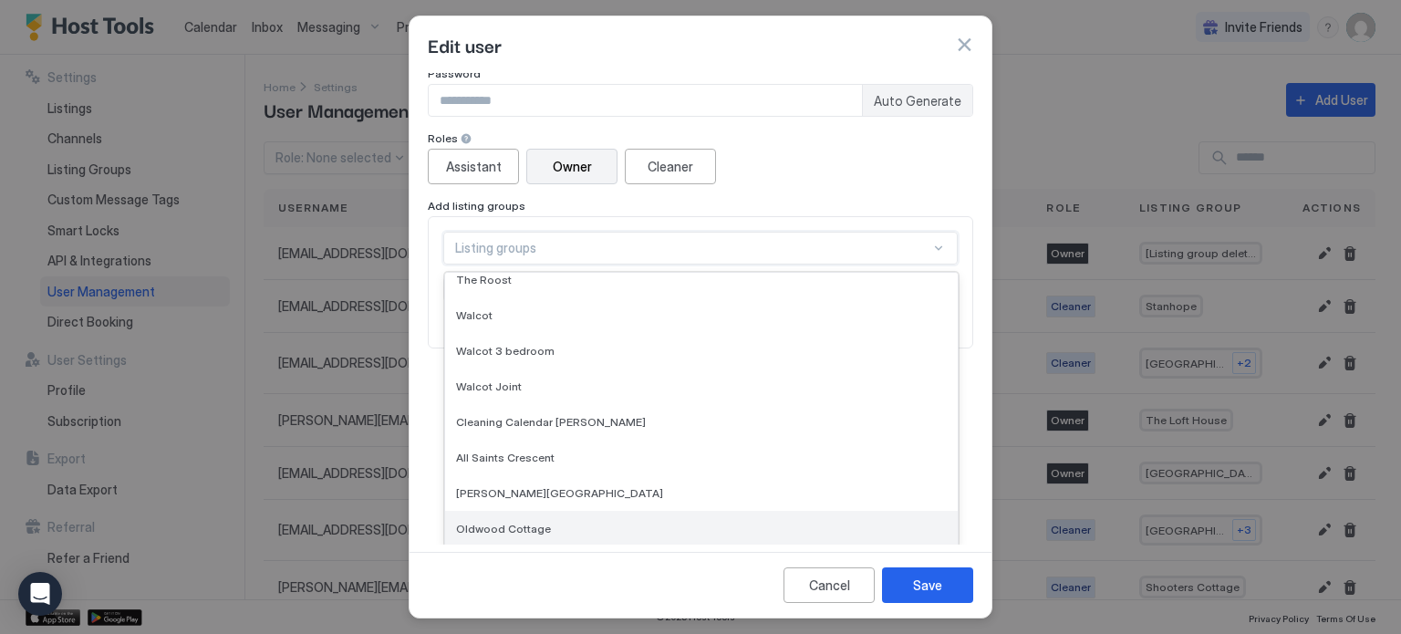
click at [690, 517] on div "Oldwood Cottage" at bounding box center [701, 529] width 513 height 36
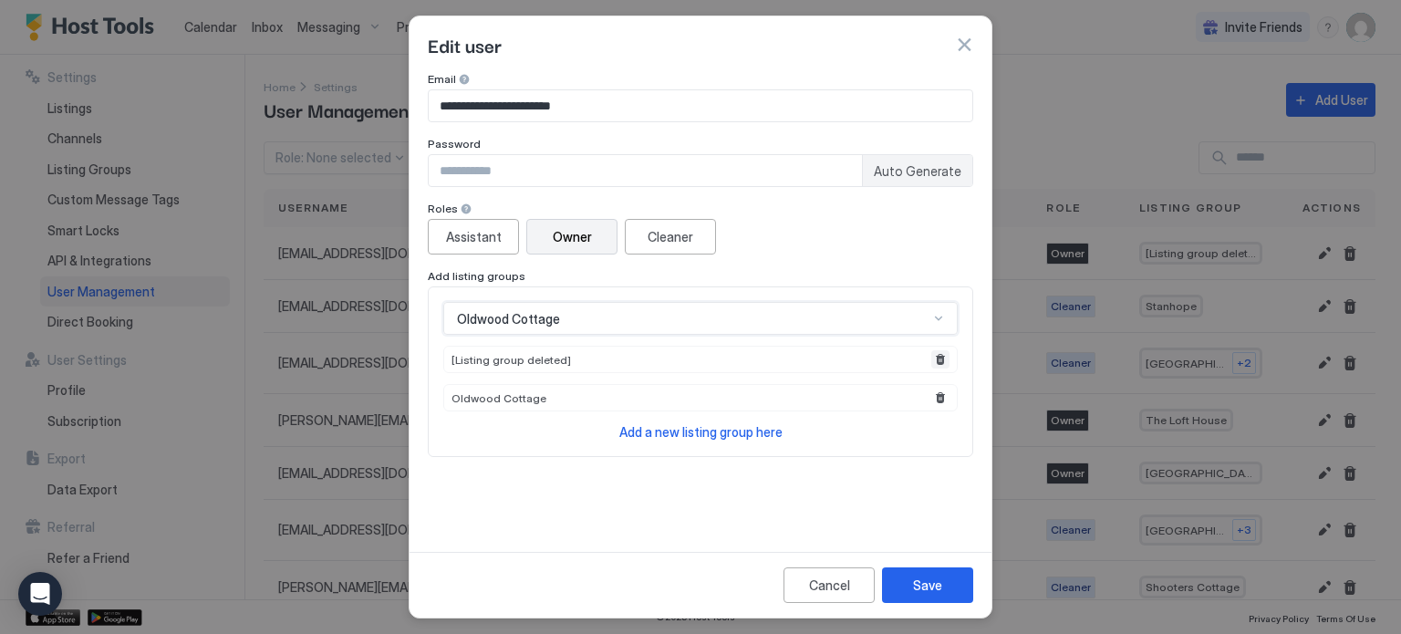
click at [944, 358] on button "Remove" at bounding box center [940, 359] width 18 height 18
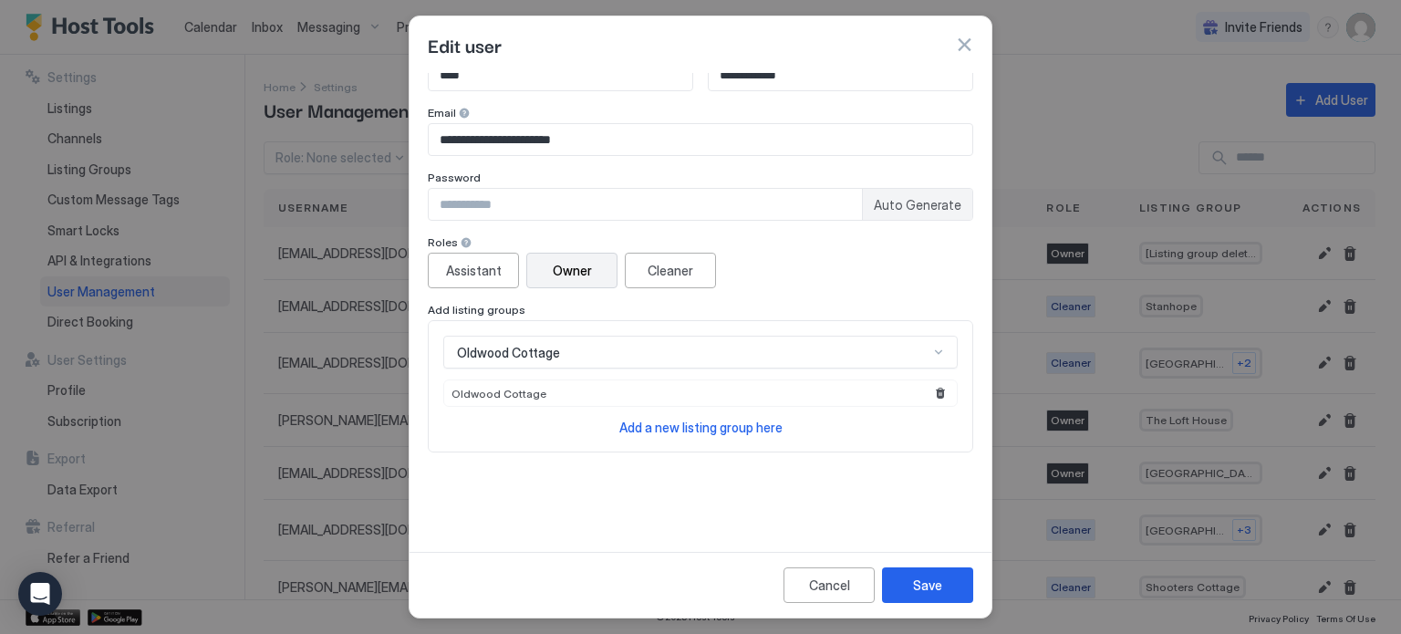
scroll to position [28, 0]
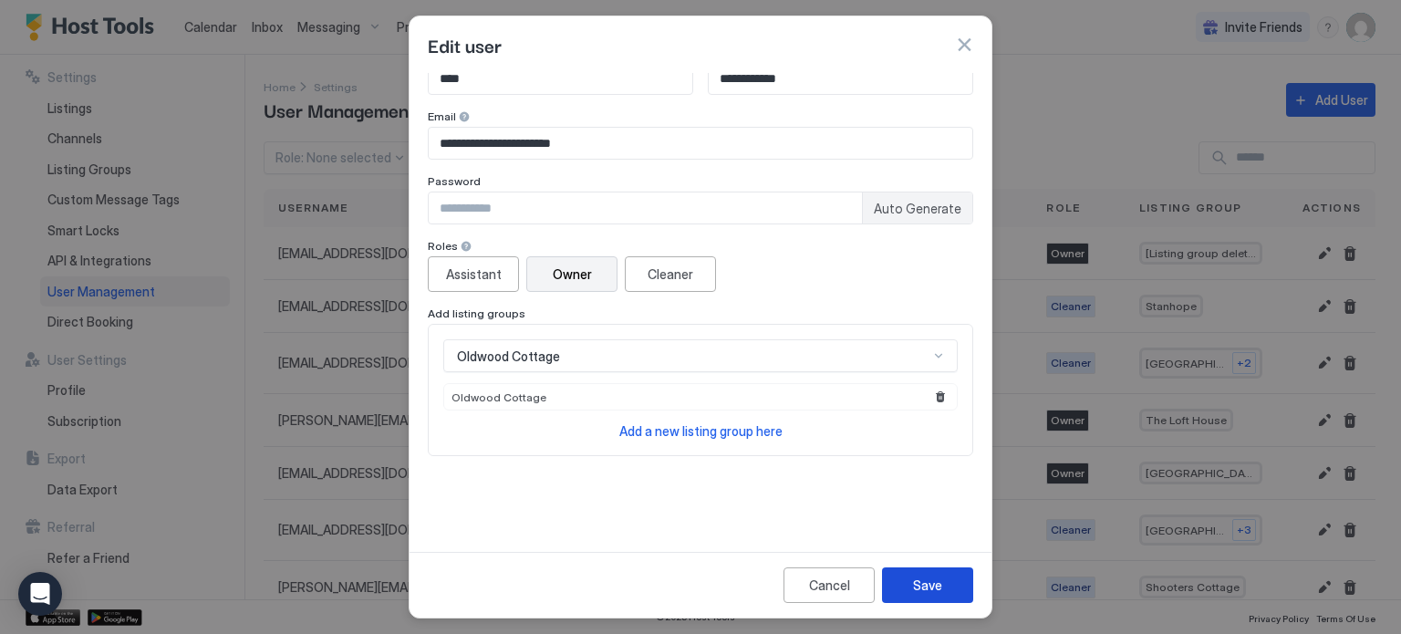
click at [942, 585] on button "Save" at bounding box center [927, 585] width 91 height 36
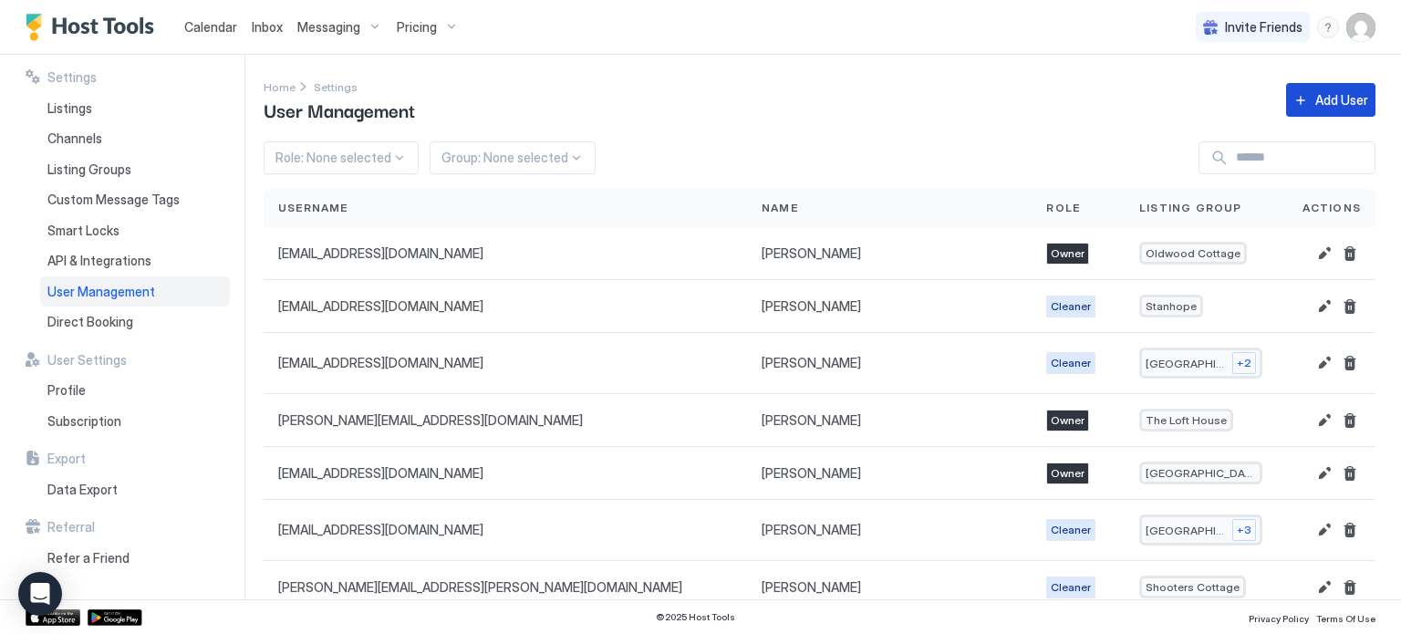
click at [1325, 98] on div "Add User" at bounding box center [1341, 99] width 53 height 19
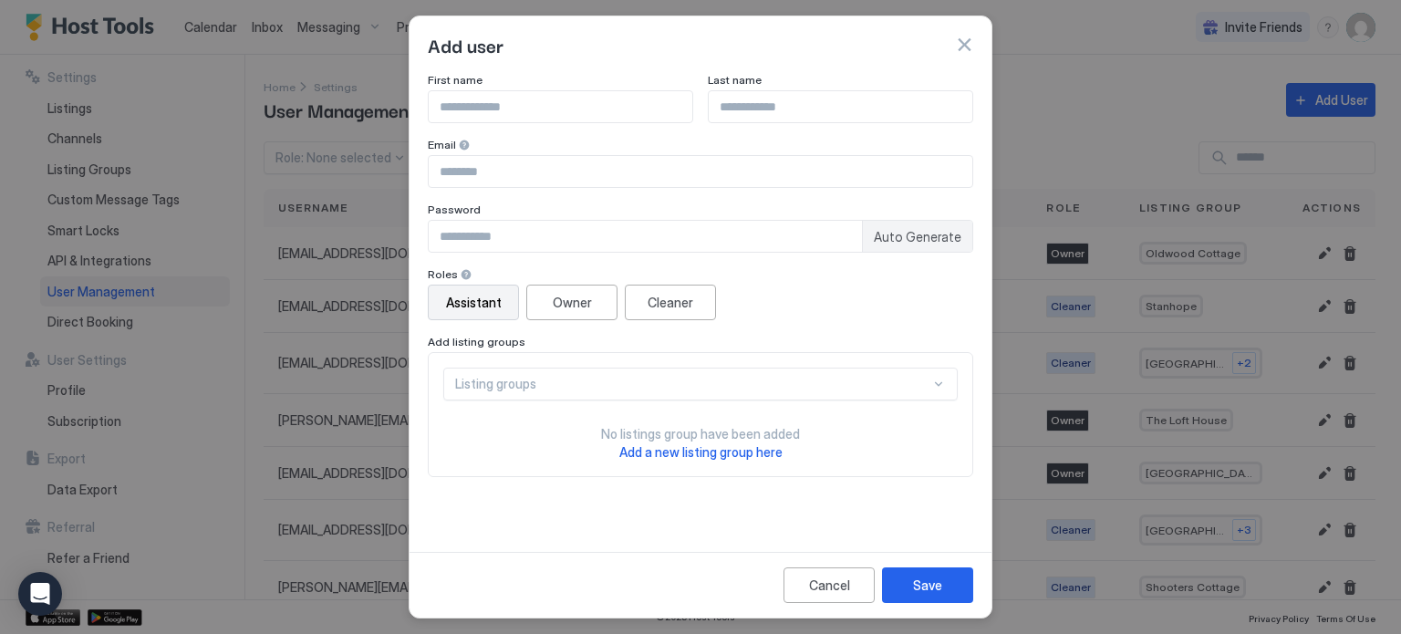
click at [609, 180] on input "Input Field" at bounding box center [701, 171] width 544 height 31
paste input "**********"
type input "**********"
click at [637, 233] on input "Input Field" at bounding box center [645, 236] width 433 height 31
type input "**********"
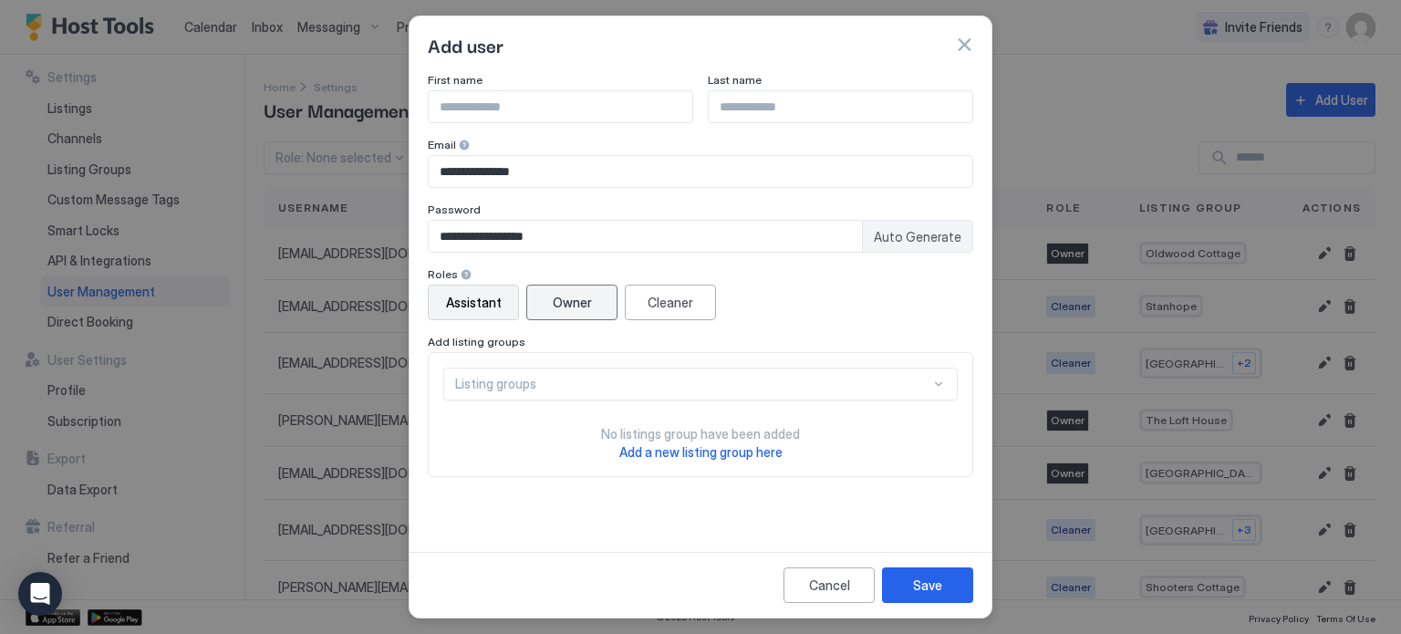
click at [587, 312] on button "Owner" at bounding box center [571, 303] width 91 height 36
click at [636, 388] on div "Listing groups" at bounding box center [700, 384] width 514 height 33
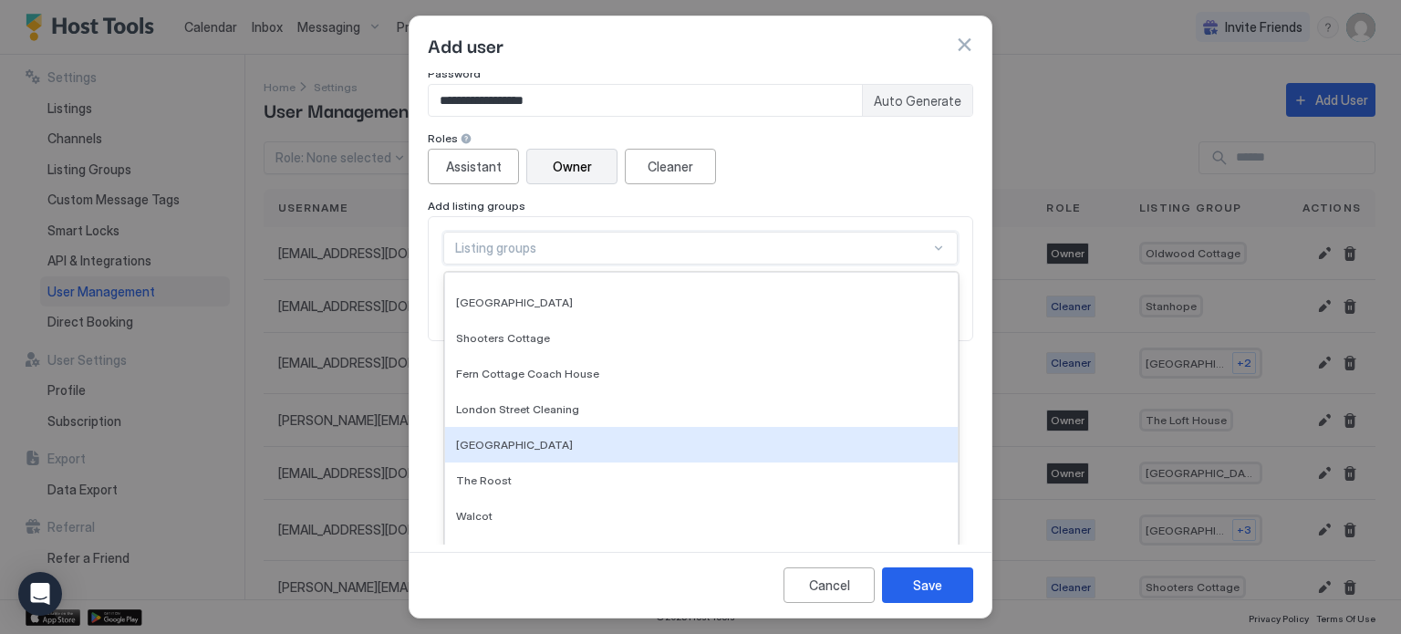
scroll to position [438, 0]
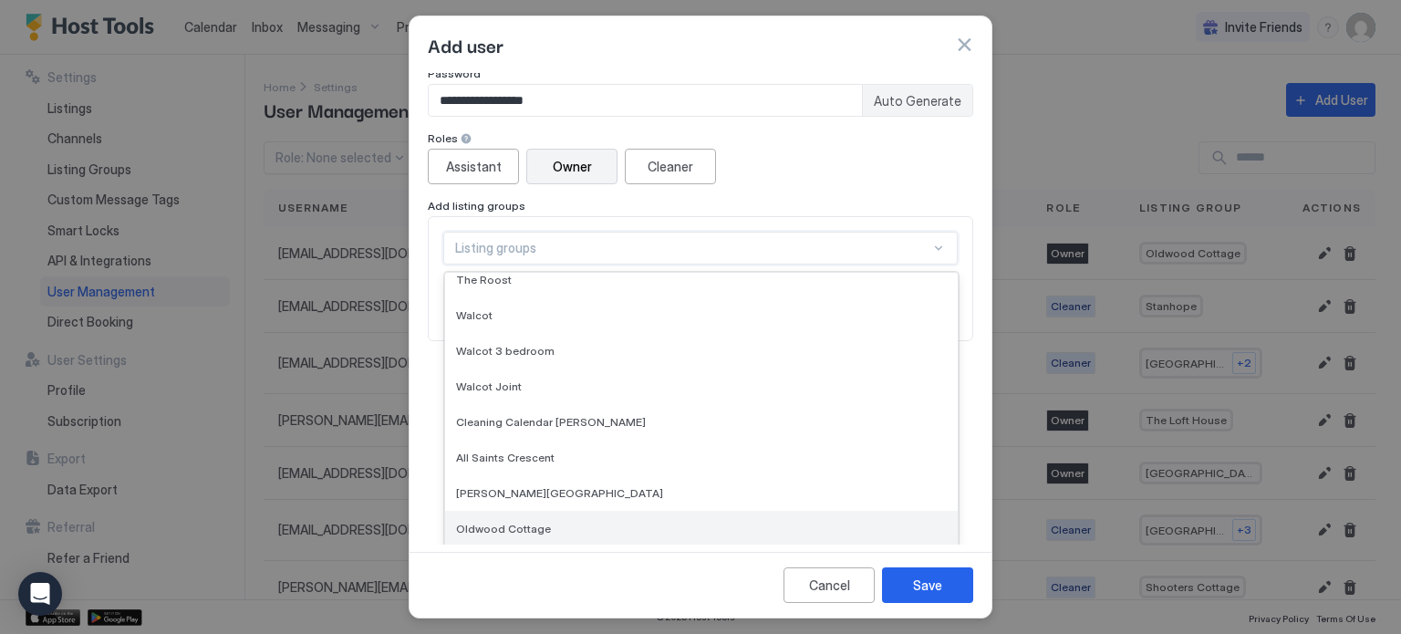
click at [586, 529] on div "Oldwood Cottage" at bounding box center [701, 529] width 491 height 14
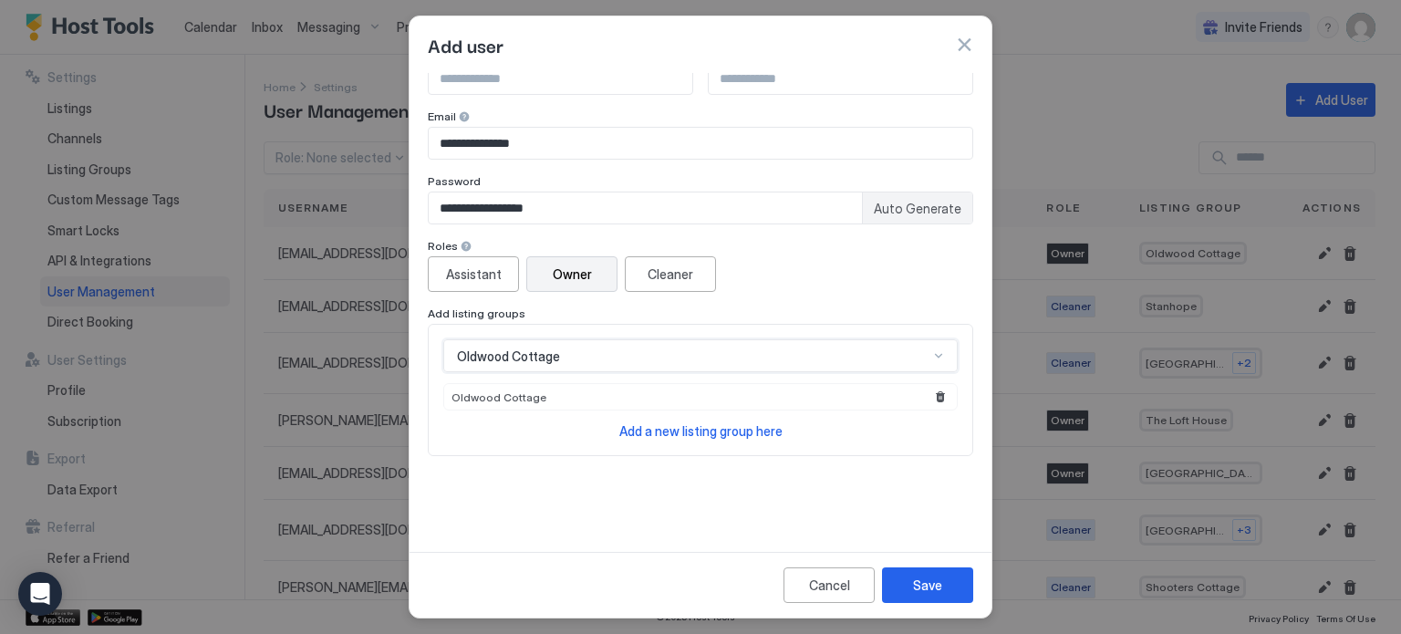
scroll to position [0, 0]
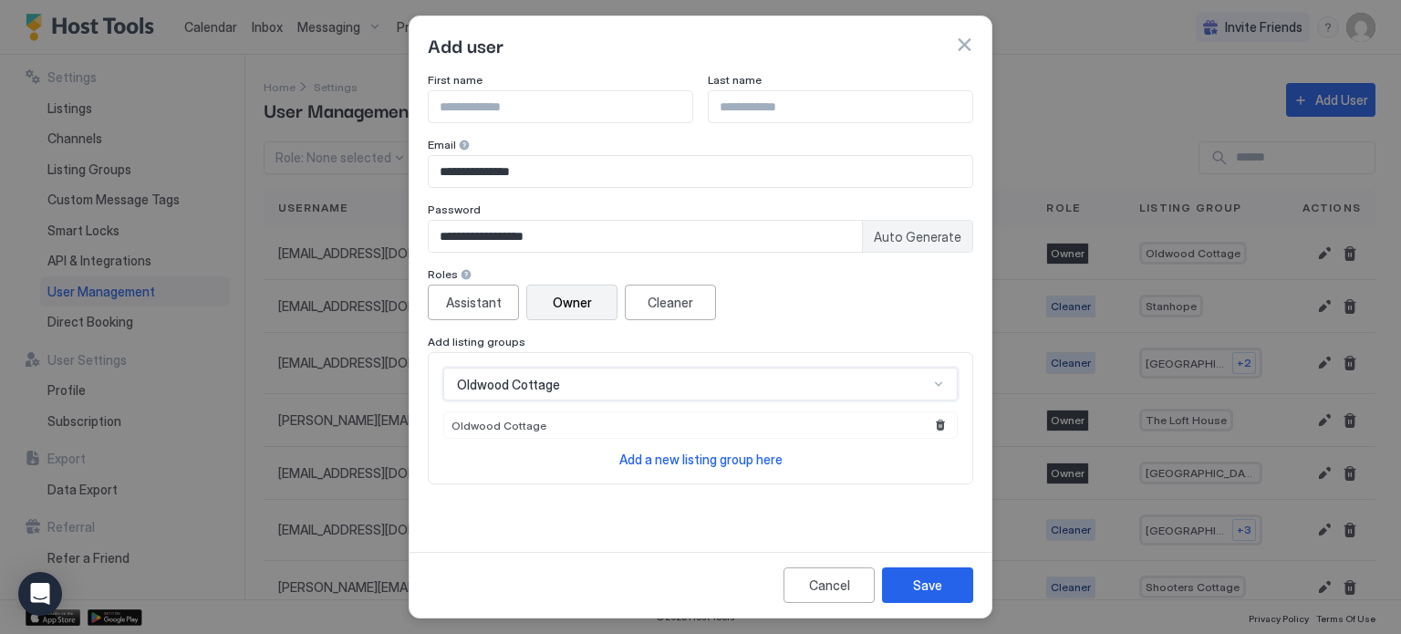
click at [545, 94] on input "Input Field" at bounding box center [561, 106] width 264 height 31
type input "***"
click at [741, 107] on input "Input Field" at bounding box center [841, 106] width 264 height 31
type input "**********"
click at [853, 475] on div "Oldwood Cottage Oldwood Cottage Add a new listing group here" at bounding box center [700, 418] width 545 height 132
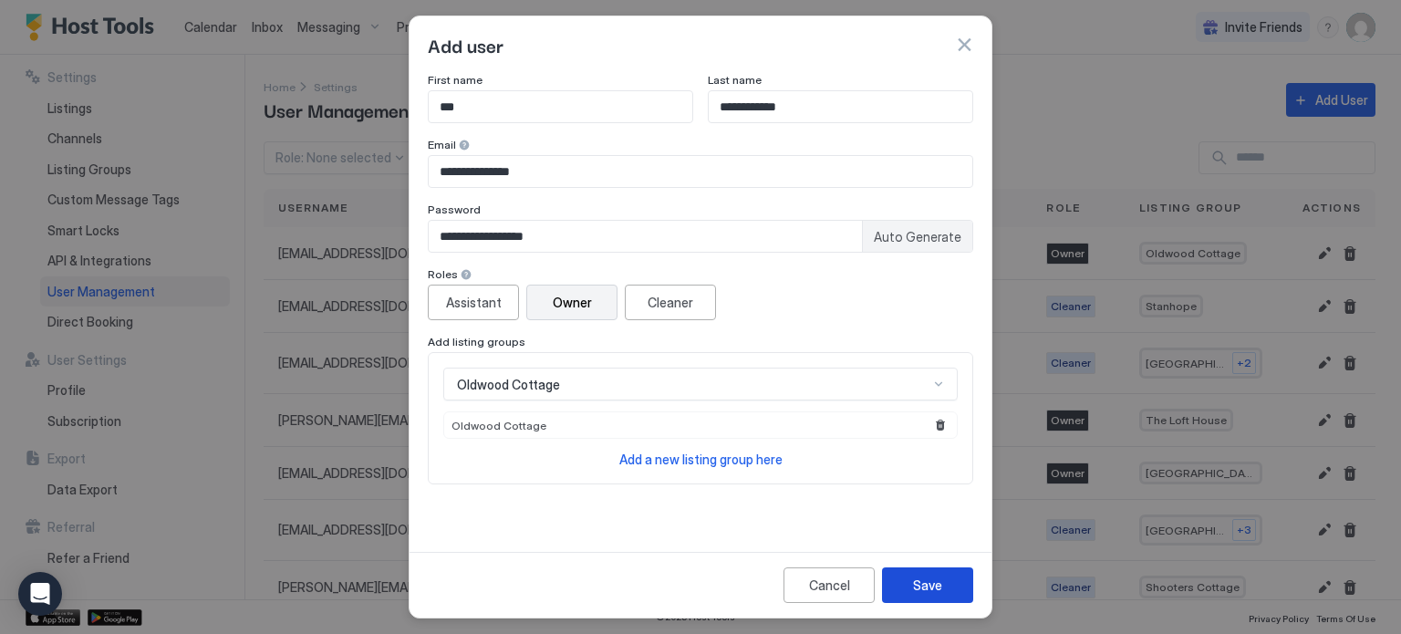
click at [922, 584] on div "Save" at bounding box center [927, 585] width 29 height 19
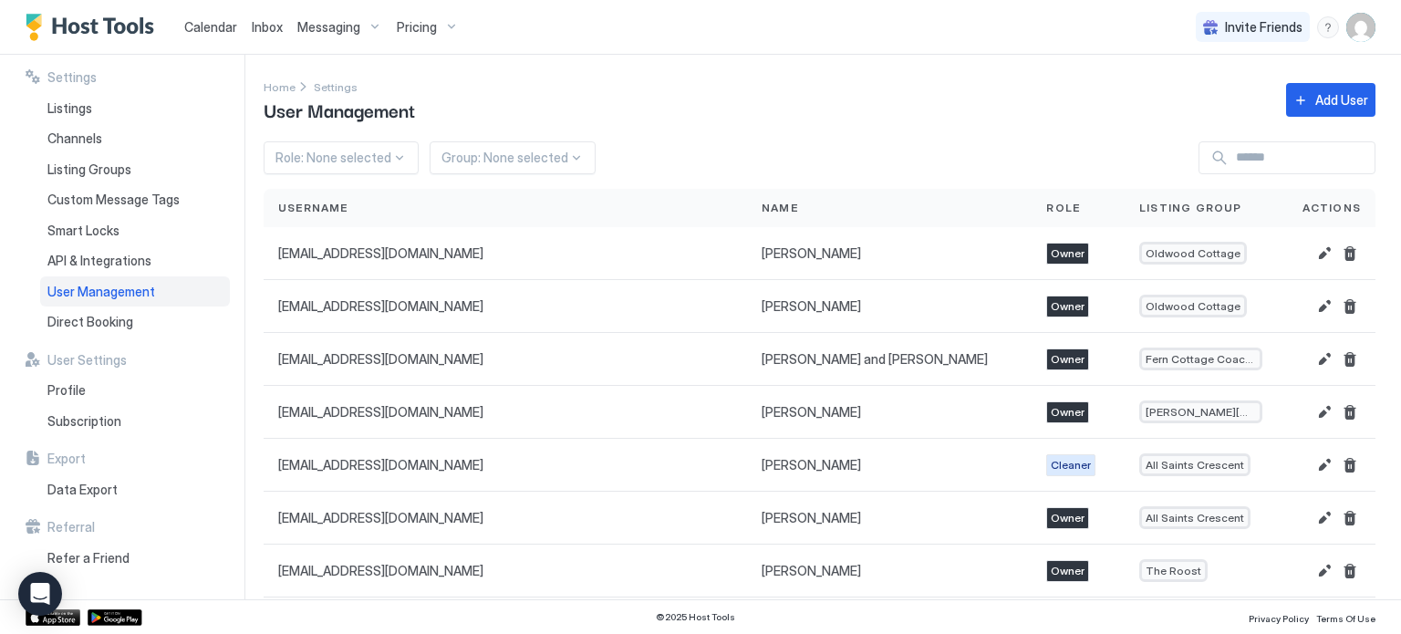
click at [327, 26] on span "Messaging" at bounding box center [328, 27] width 63 height 16
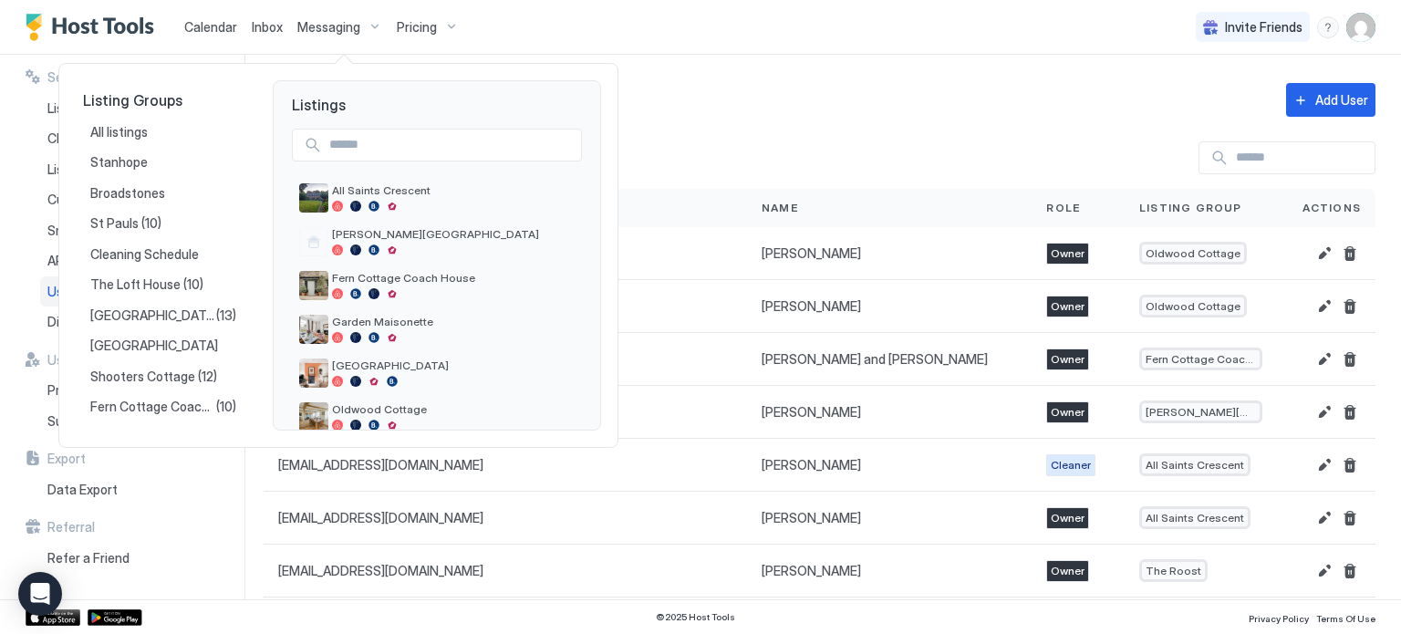
click at [443, 21] on div at bounding box center [700, 317] width 1401 height 634
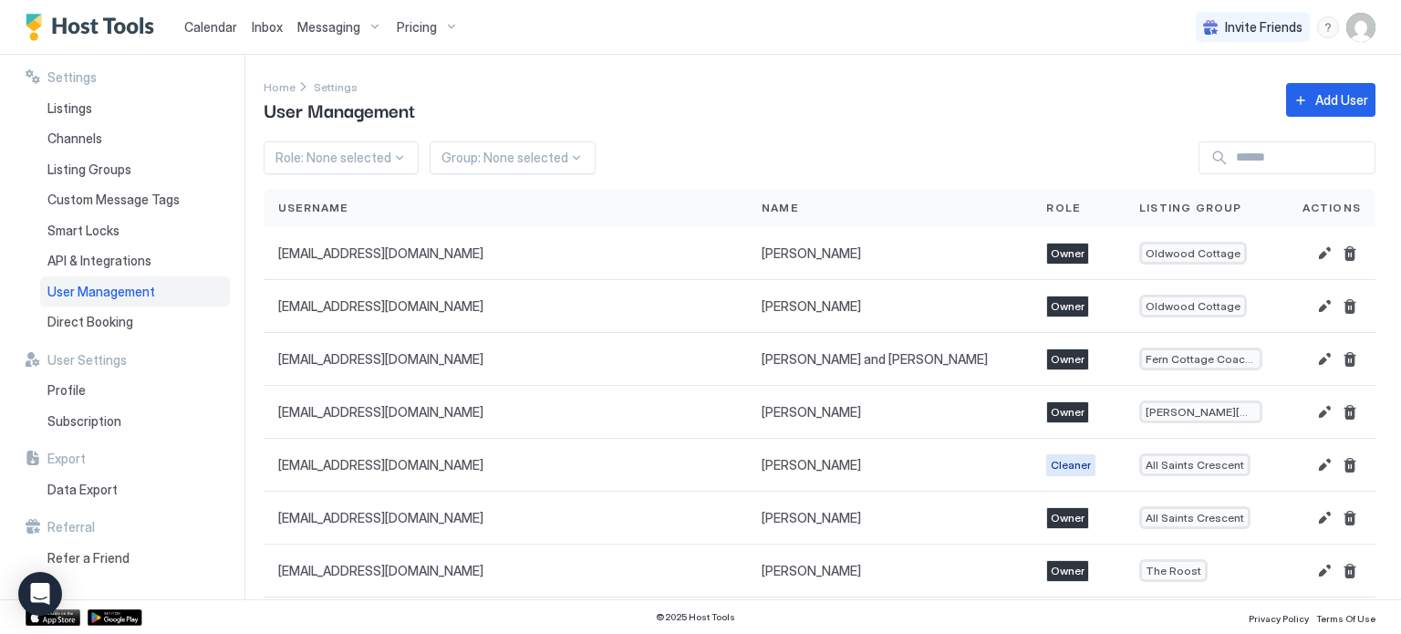
click at [438, 29] on div "Pricing" at bounding box center [427, 27] width 77 height 31
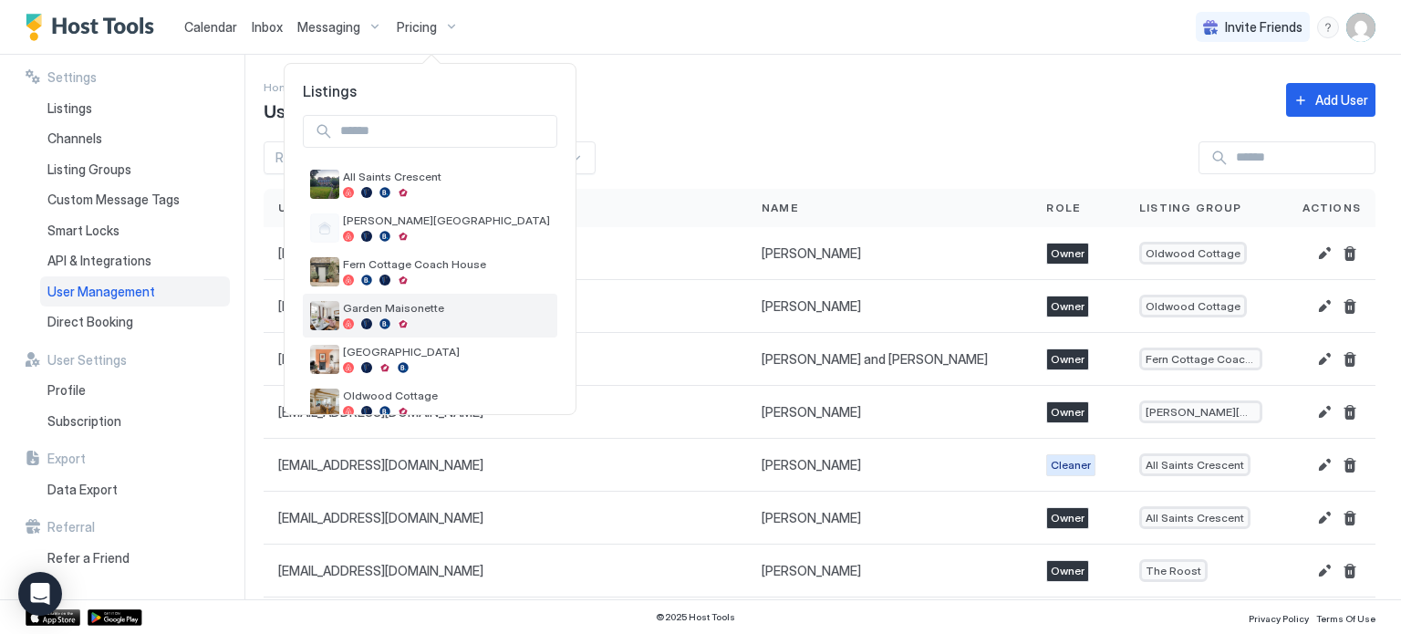
scroll to position [161, 0]
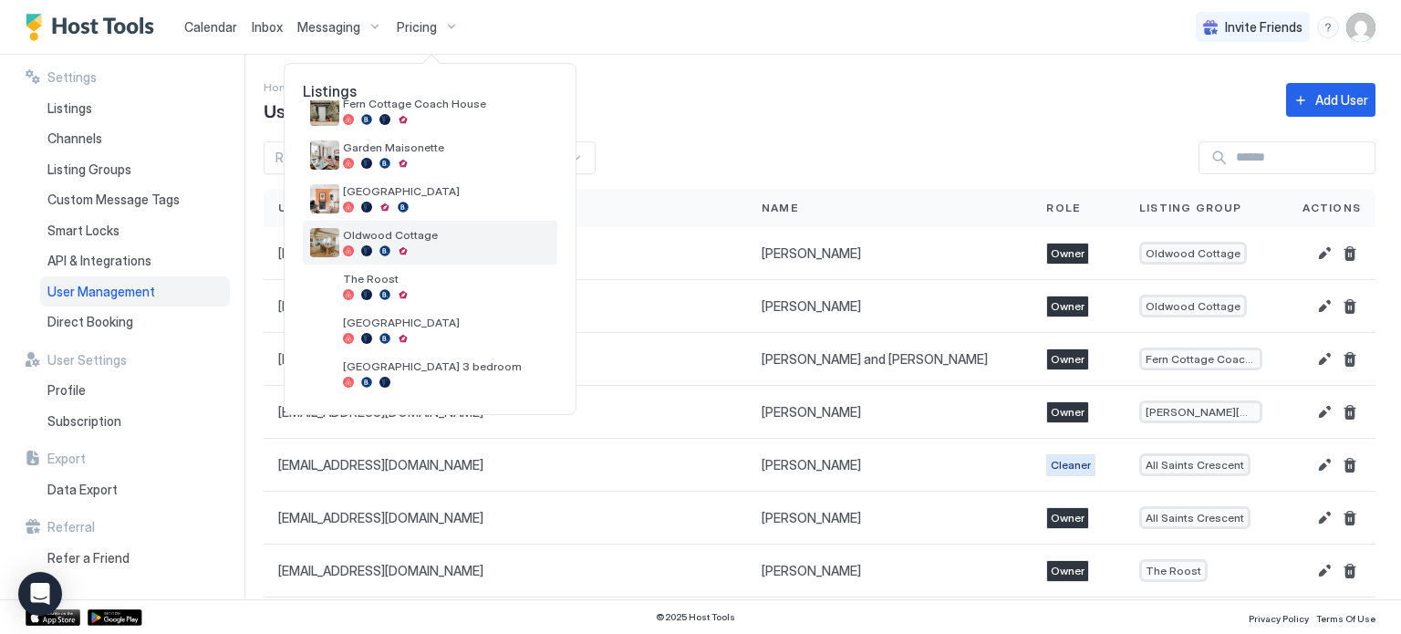
click at [404, 246] on div at bounding box center [403, 250] width 11 height 11
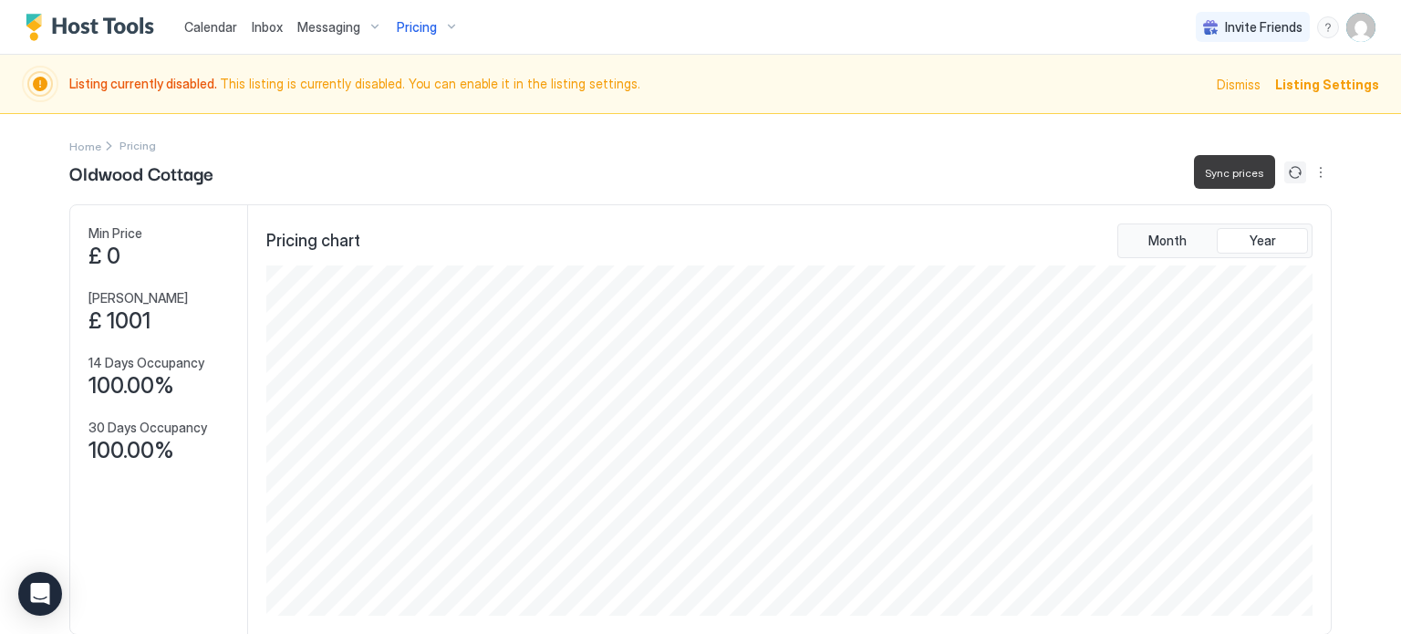
click at [1296, 174] on button "Sync prices" at bounding box center [1295, 172] width 22 height 22
click at [420, 24] on span "Pricing" at bounding box center [417, 27] width 40 height 16
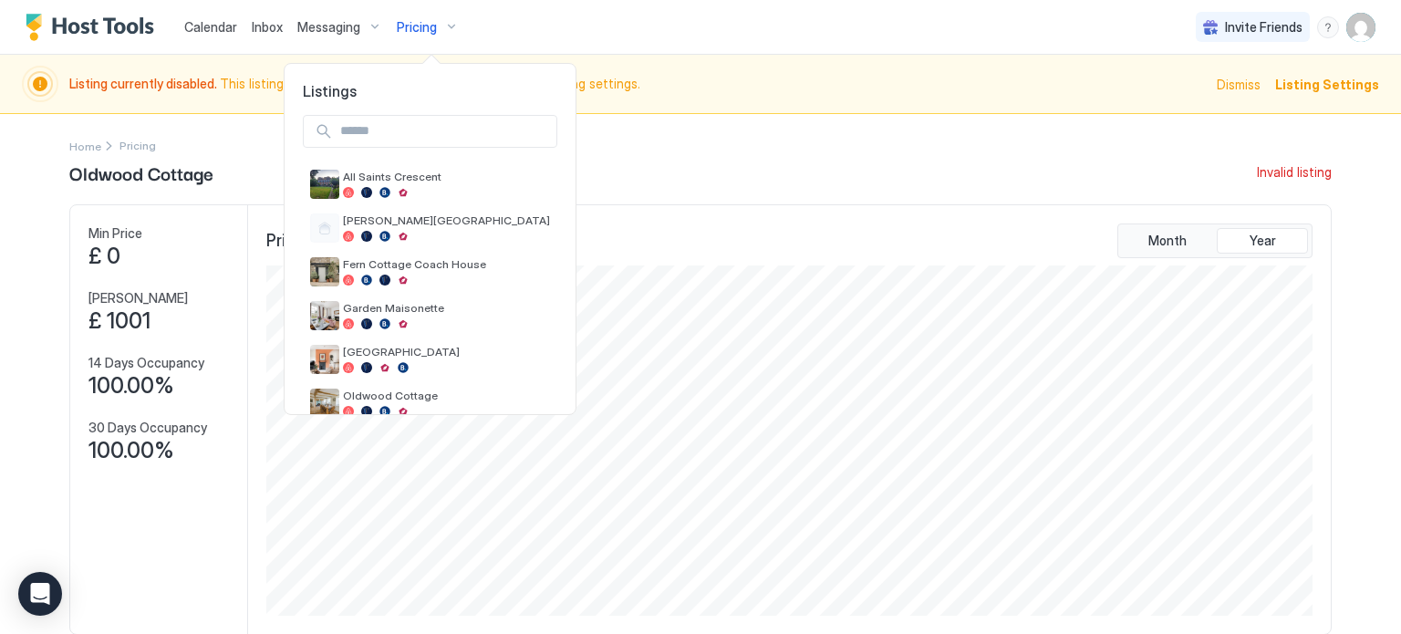
click at [420, 24] on div at bounding box center [700, 317] width 1401 height 634
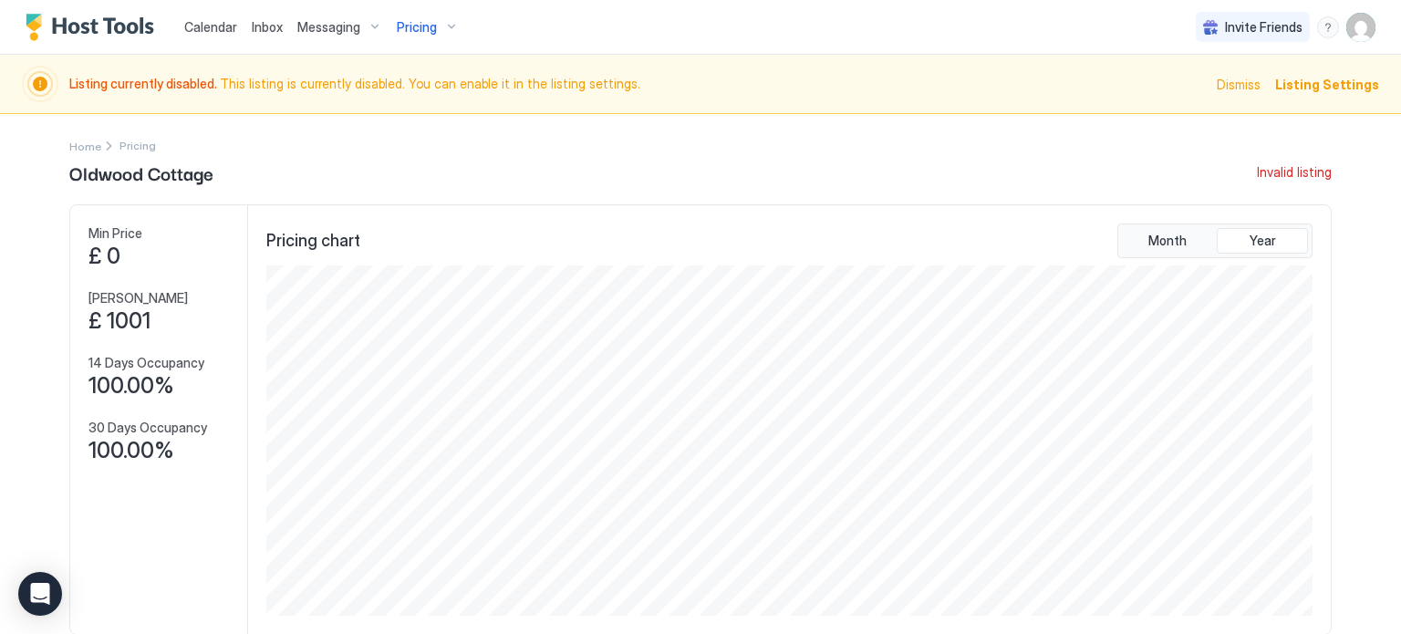
click at [420, 24] on span "Pricing" at bounding box center [417, 27] width 40 height 16
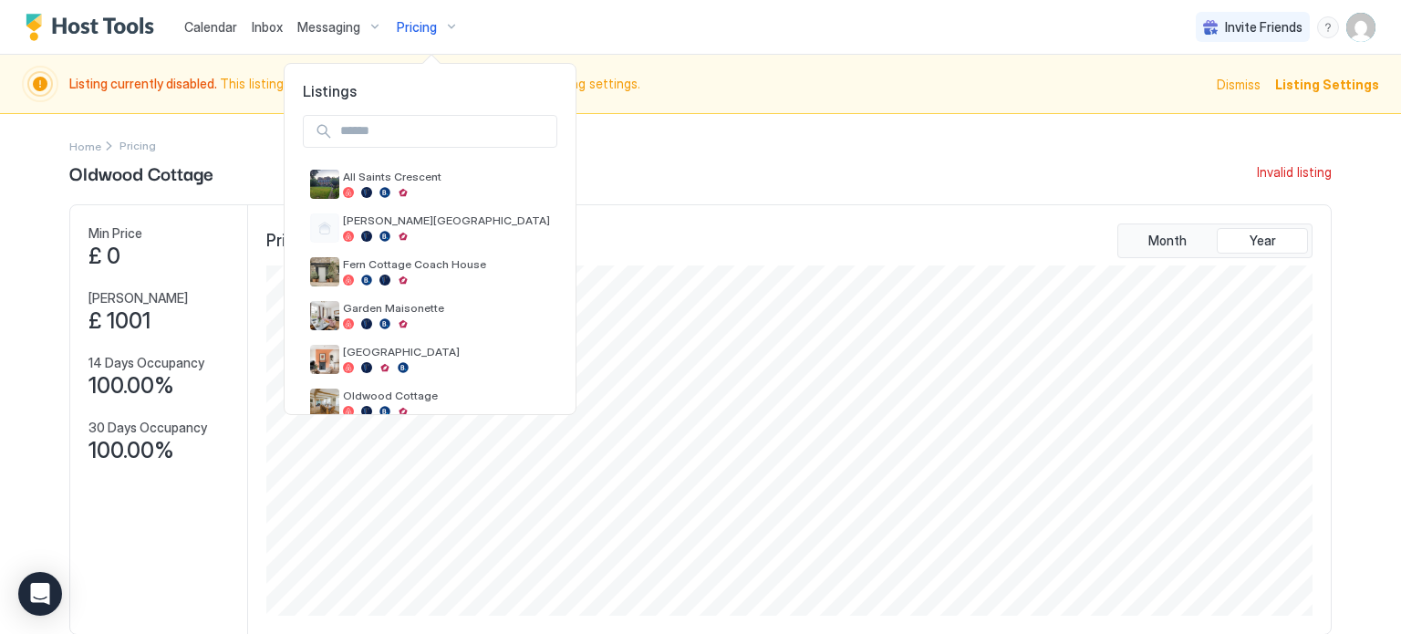
click at [629, 50] on div at bounding box center [700, 317] width 1401 height 634
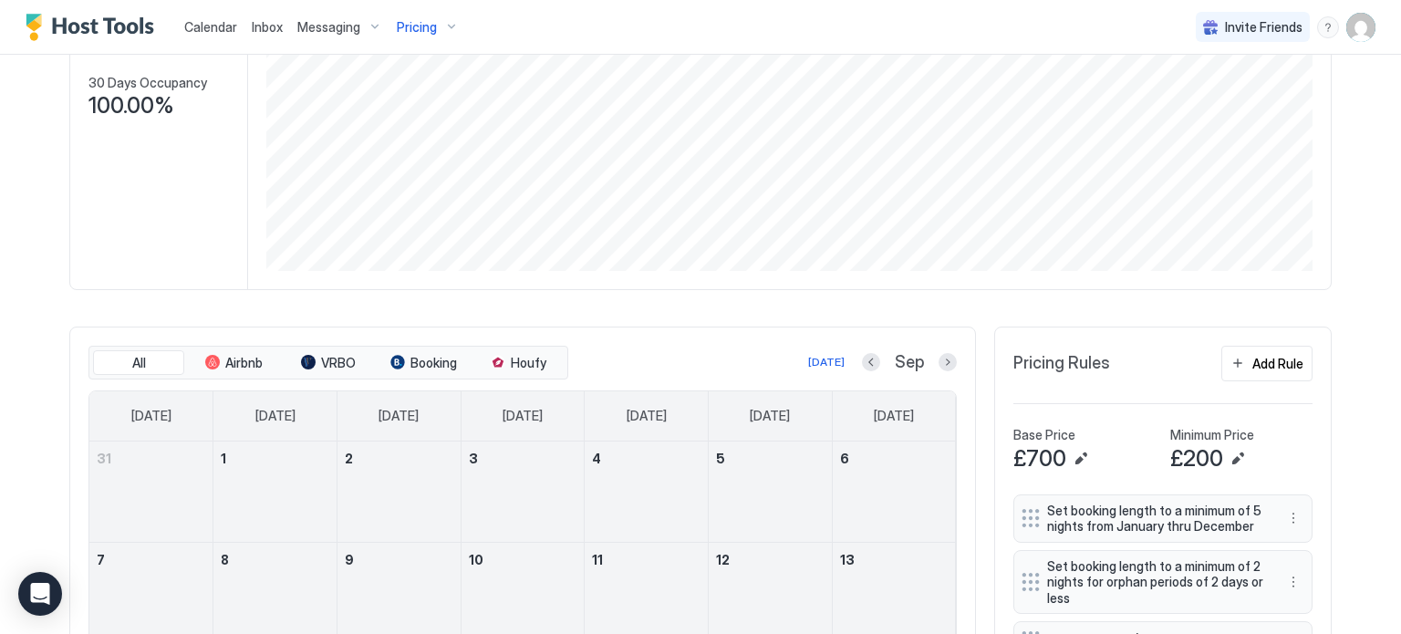
scroll to position [348, 0]
click at [1286, 364] on div "Add Rule" at bounding box center [1277, 360] width 51 height 19
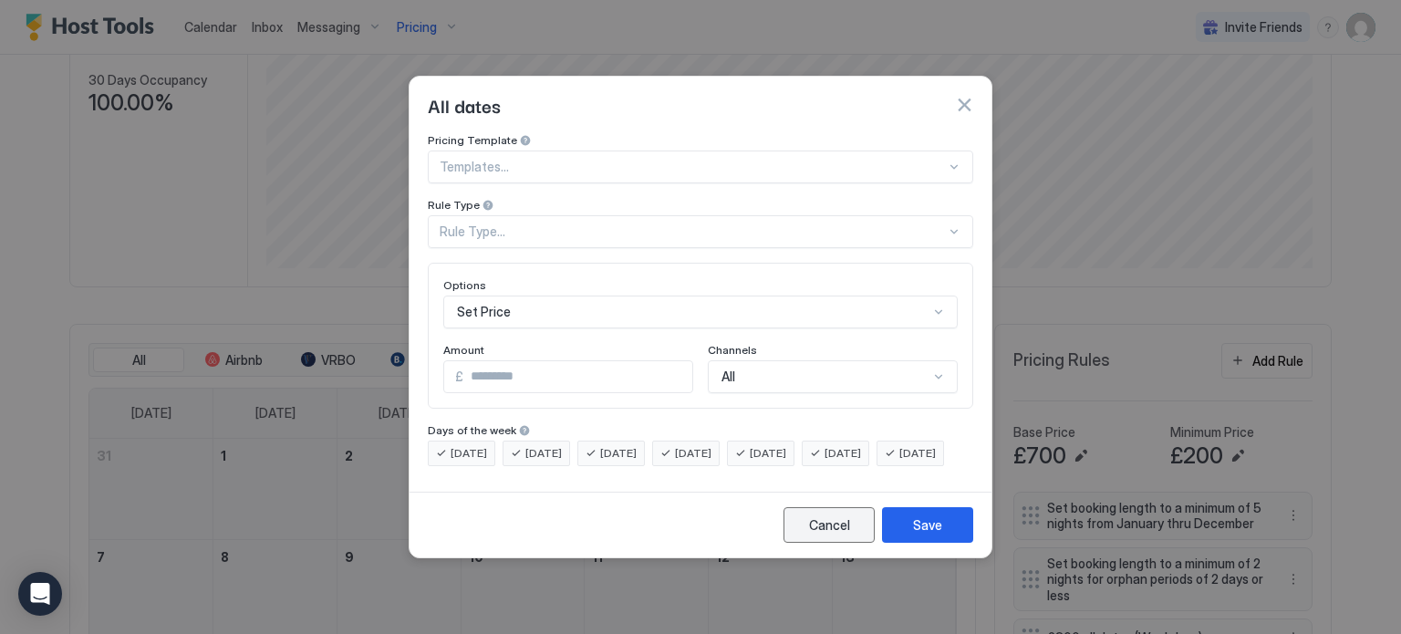
click at [833, 534] on div "Cancel" at bounding box center [829, 524] width 41 height 19
